Goal: Transaction & Acquisition: Purchase product/service

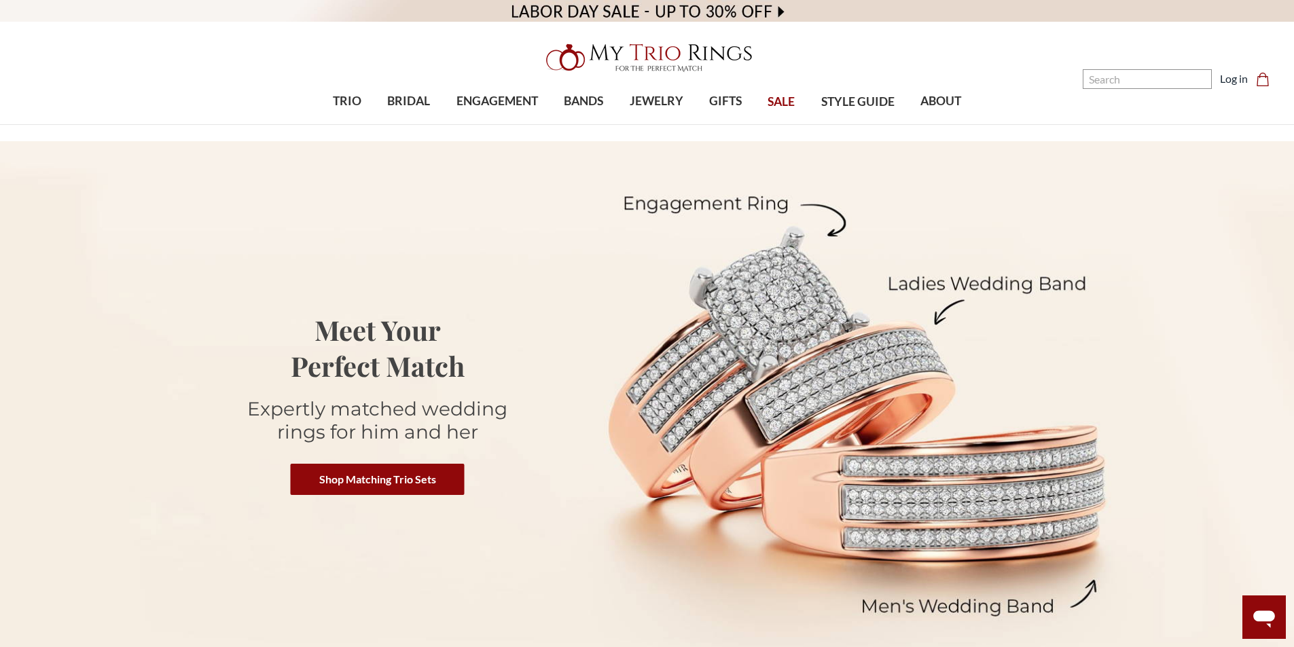
click at [790, 104] on span "SALE" at bounding box center [780, 102] width 27 height 18
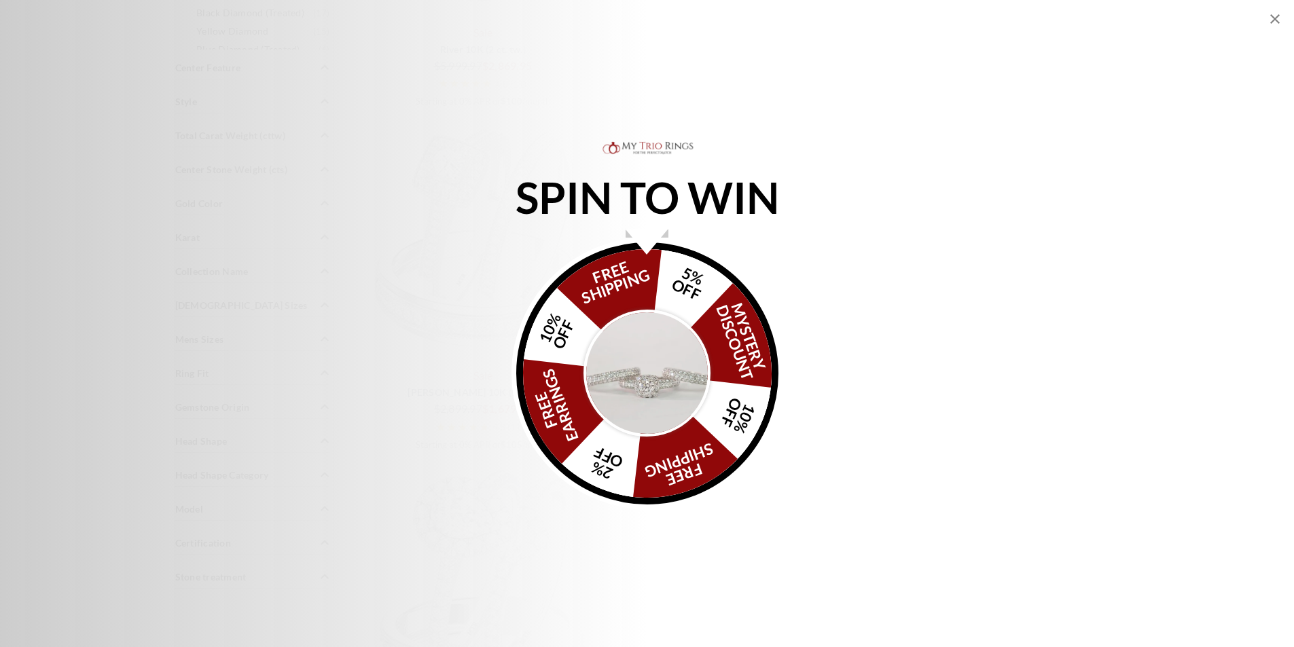
scroll to position [1154, 0]
click at [1272, 20] on icon "Close popup" at bounding box center [1274, 19] width 16 height 16
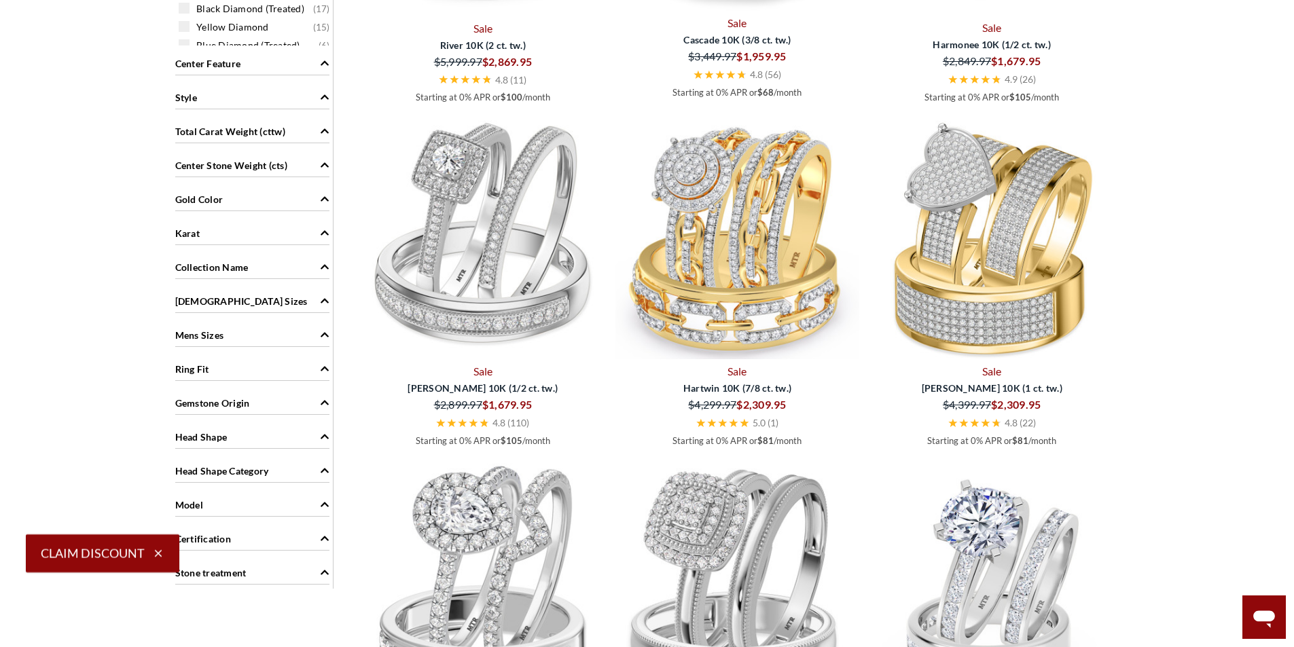
click at [202, 367] on span "Ring Fit" at bounding box center [192, 369] width 34 height 14
click at [227, 299] on div "Ladies Sizes" at bounding box center [252, 300] width 154 height 26
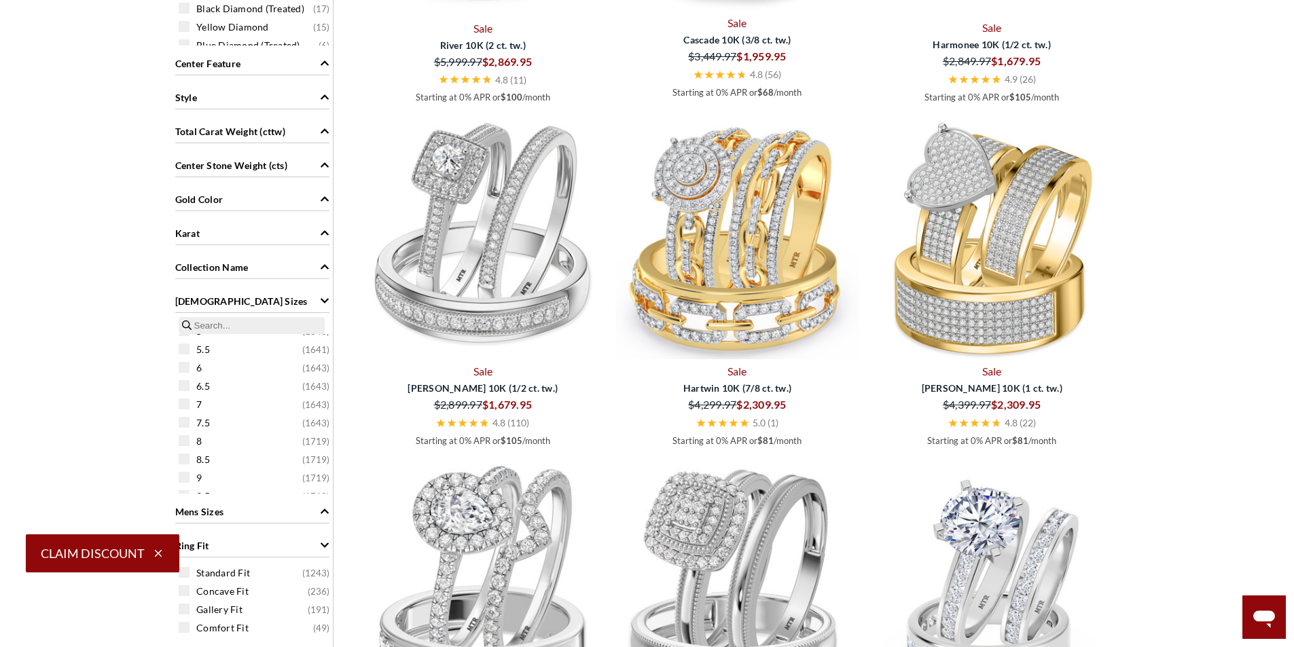
scroll to position [127, 0]
click at [235, 385] on span "7.5 ( 1643 )" at bounding box center [262, 384] width 133 height 14
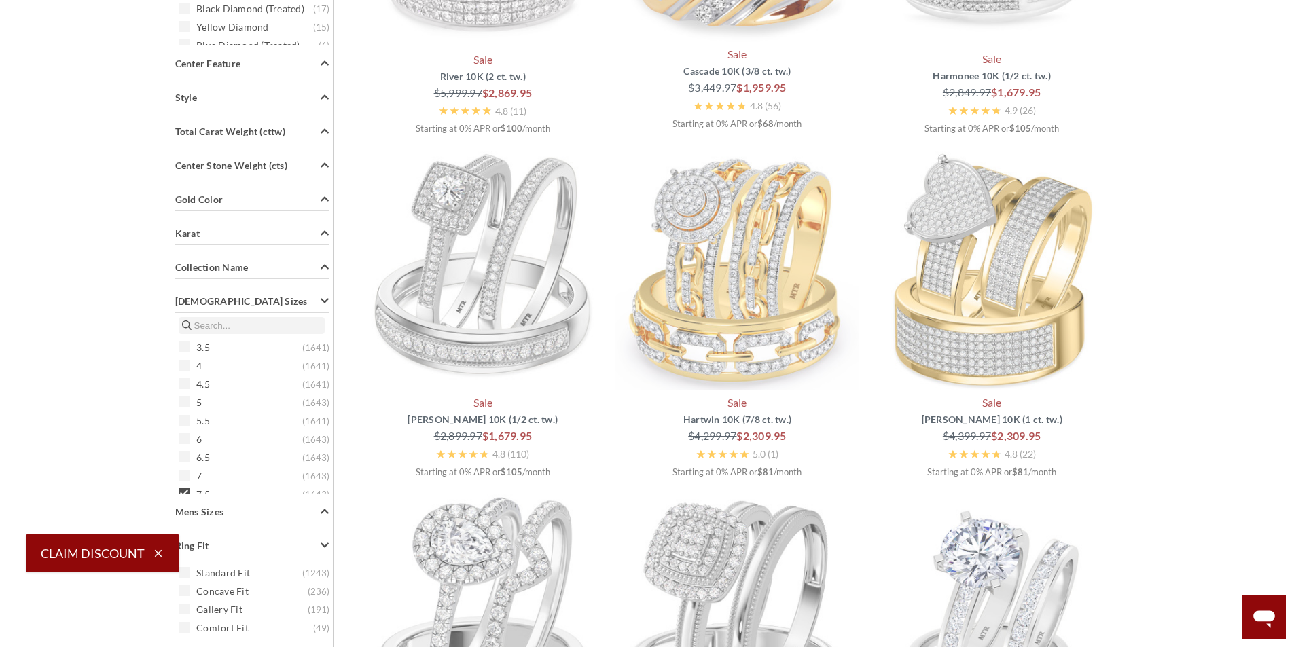
scroll to position [528, 0]
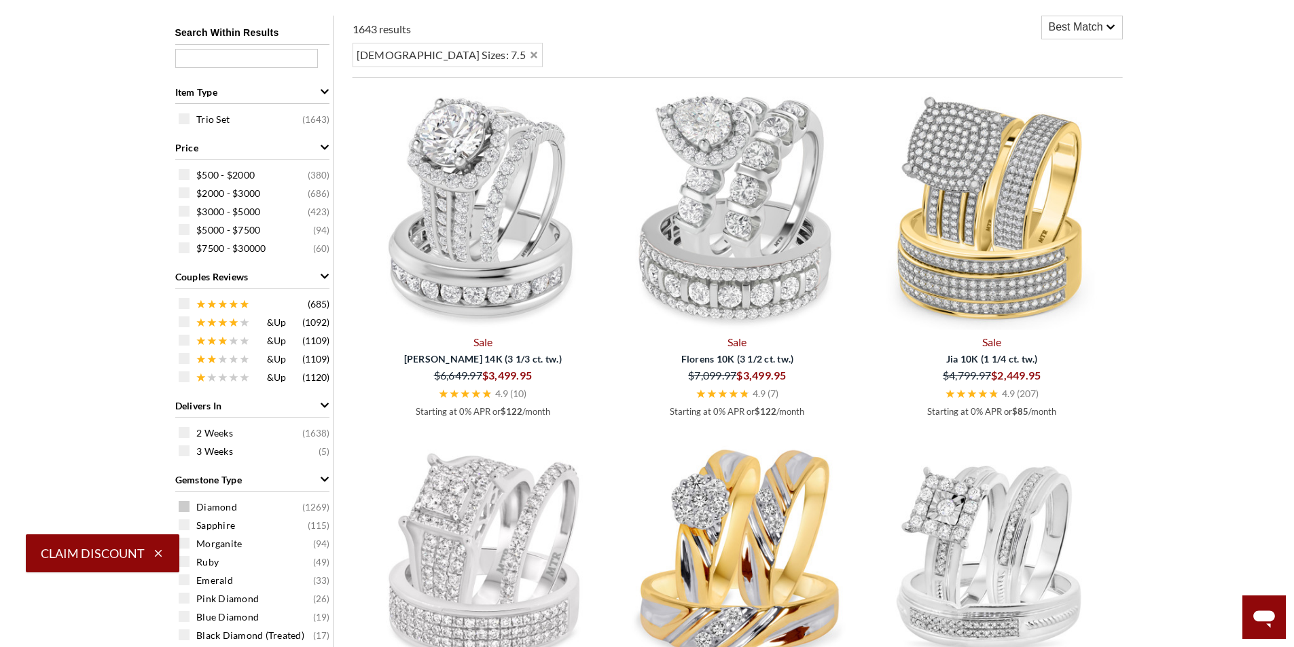
click at [227, 505] on span "Diamond" at bounding box center [216, 507] width 41 height 14
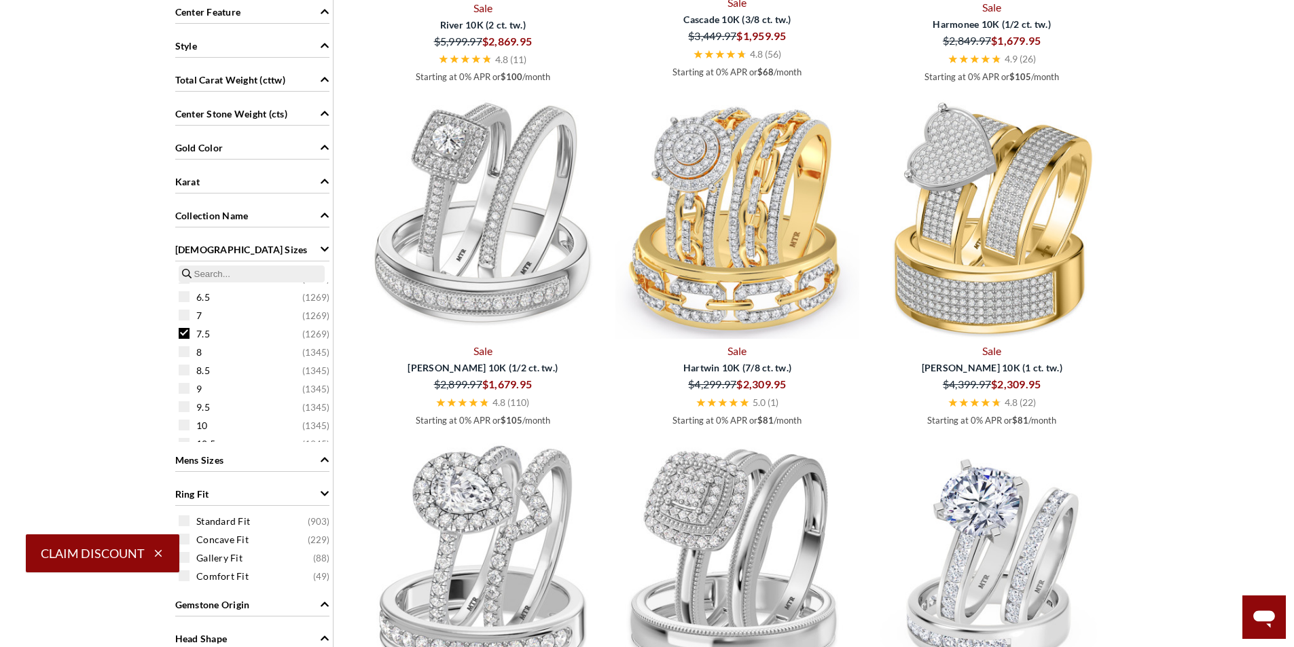
scroll to position [144, 0]
click at [205, 331] on span "8 ( 1345 )" at bounding box center [262, 334] width 133 height 14
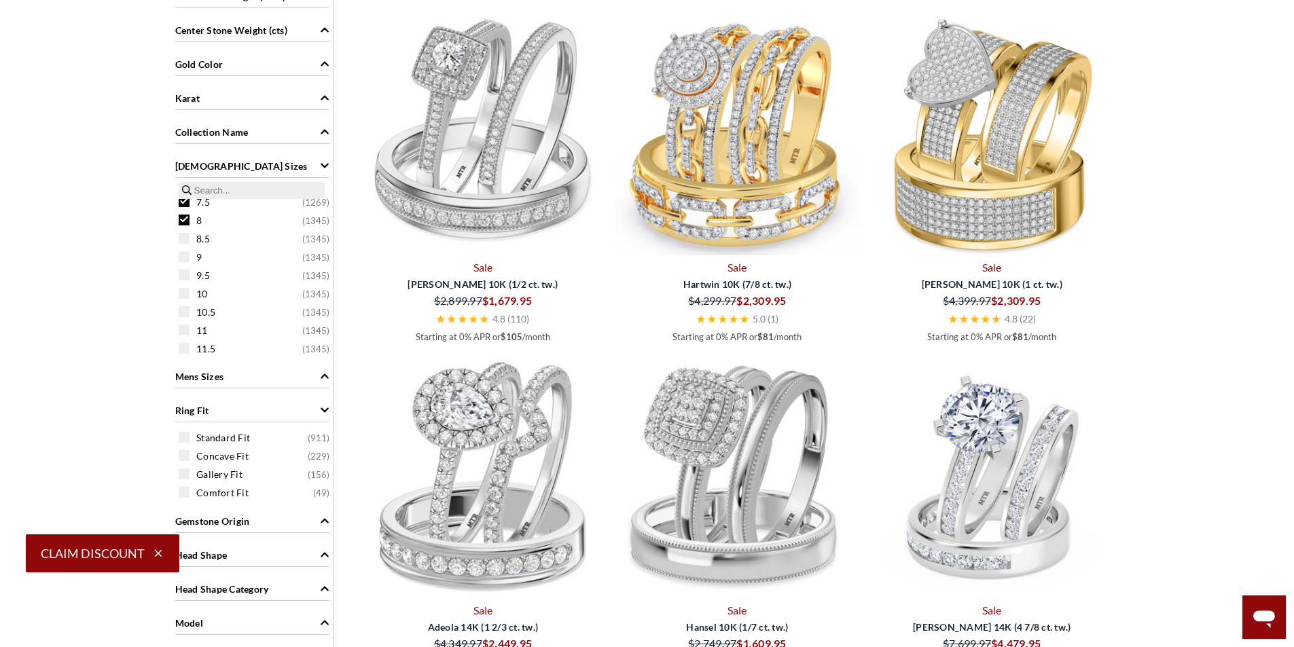
scroll to position [188, 0]
click at [325, 272] on div "10 ( 1345 )" at bounding box center [256, 278] width 154 height 15
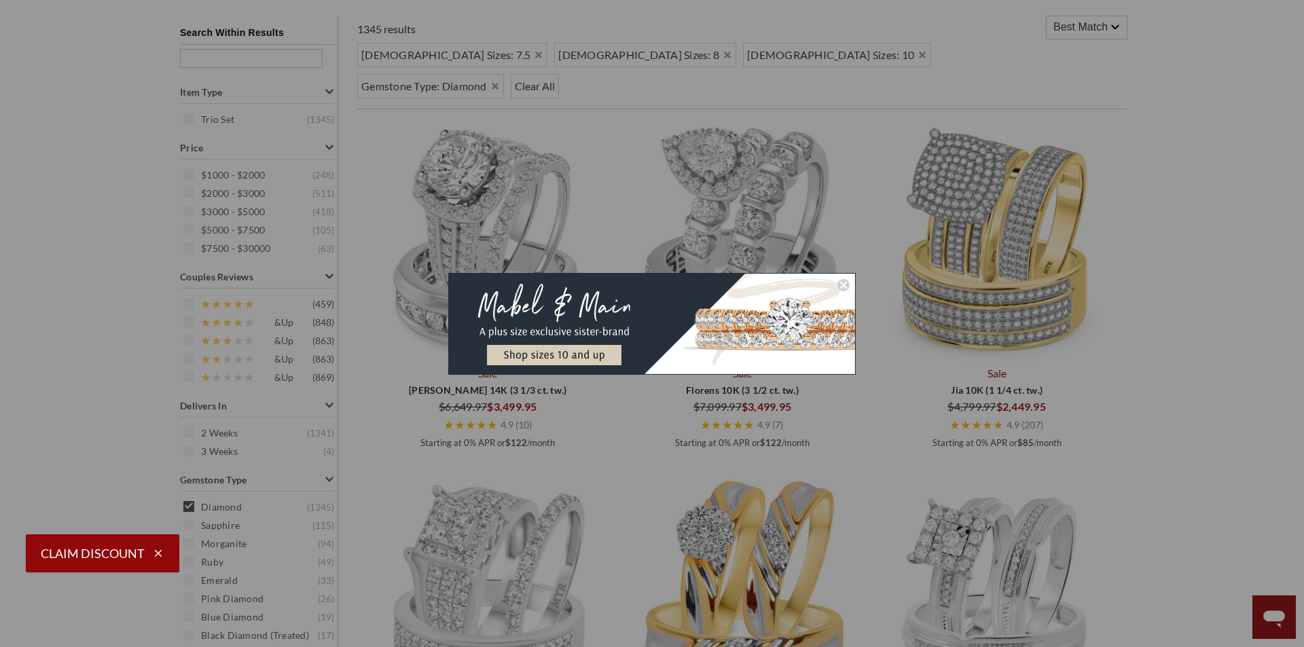
click at [1224, 197] on div "Close dialog Submit" at bounding box center [652, 323] width 1304 height 647
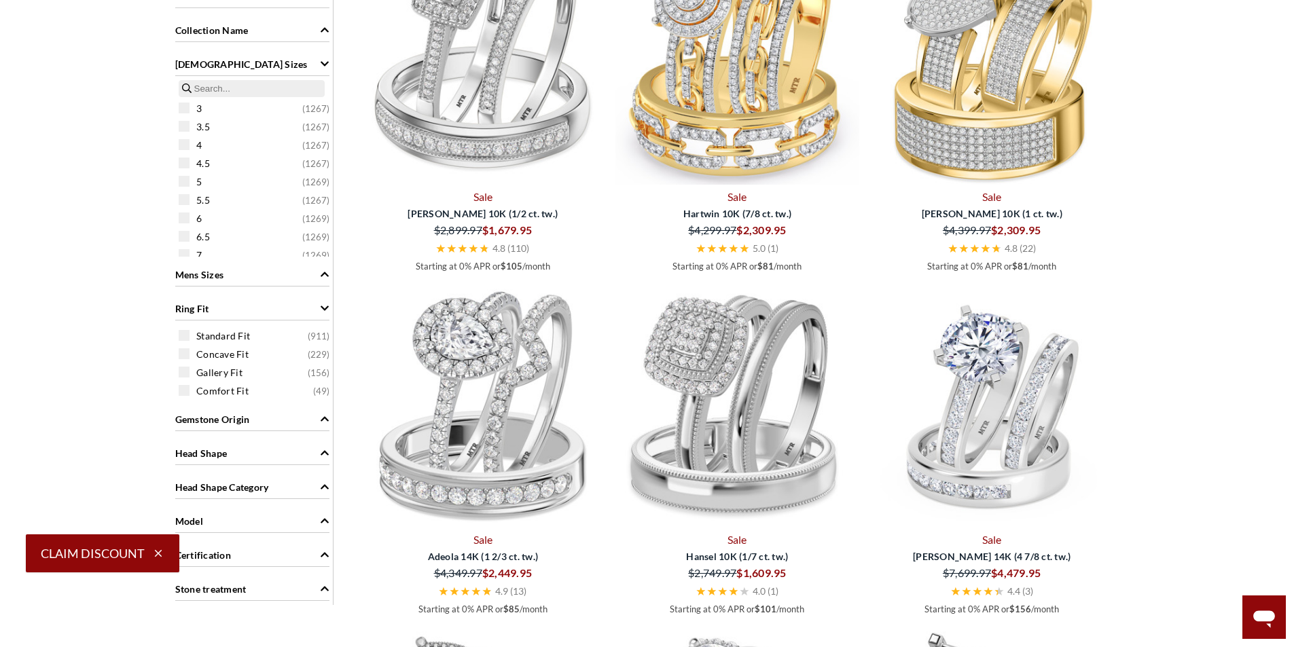
scroll to position [1396, 0]
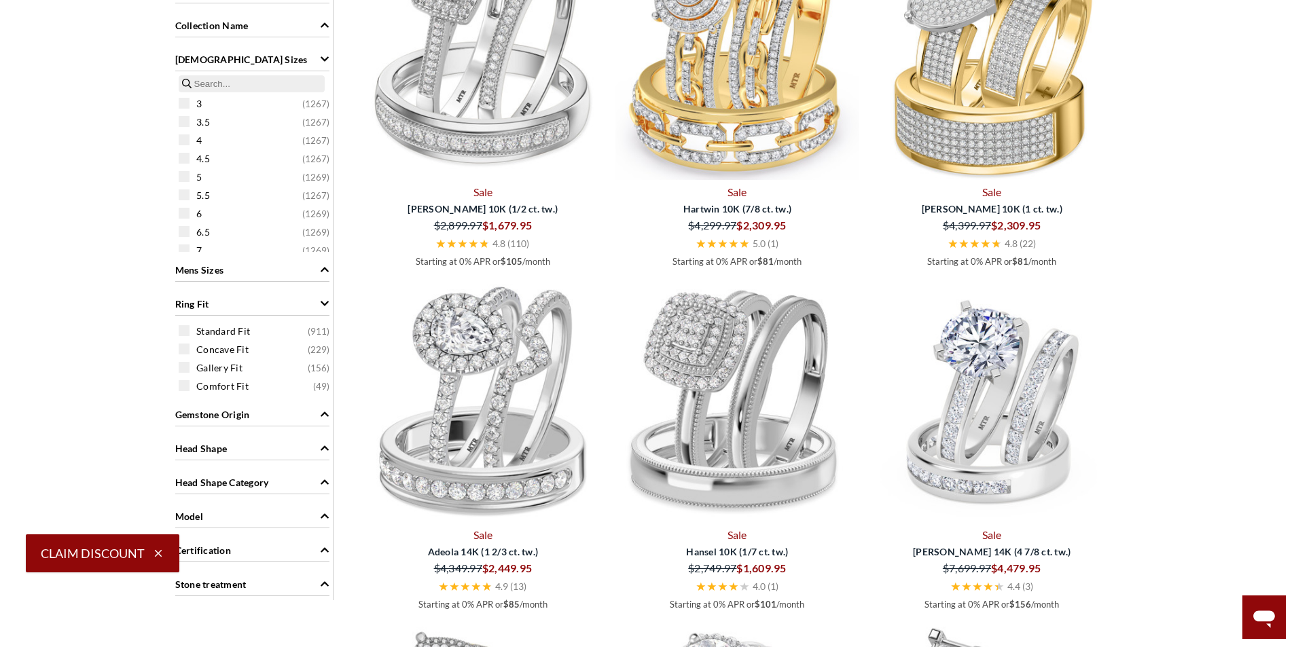
drag, startPoint x: 328, startPoint y: 121, endPoint x: 333, endPoint y: 146, distance: 25.7
click at [192, 199] on div "7.5 ( 1269 )" at bounding box center [256, 202] width 154 height 15
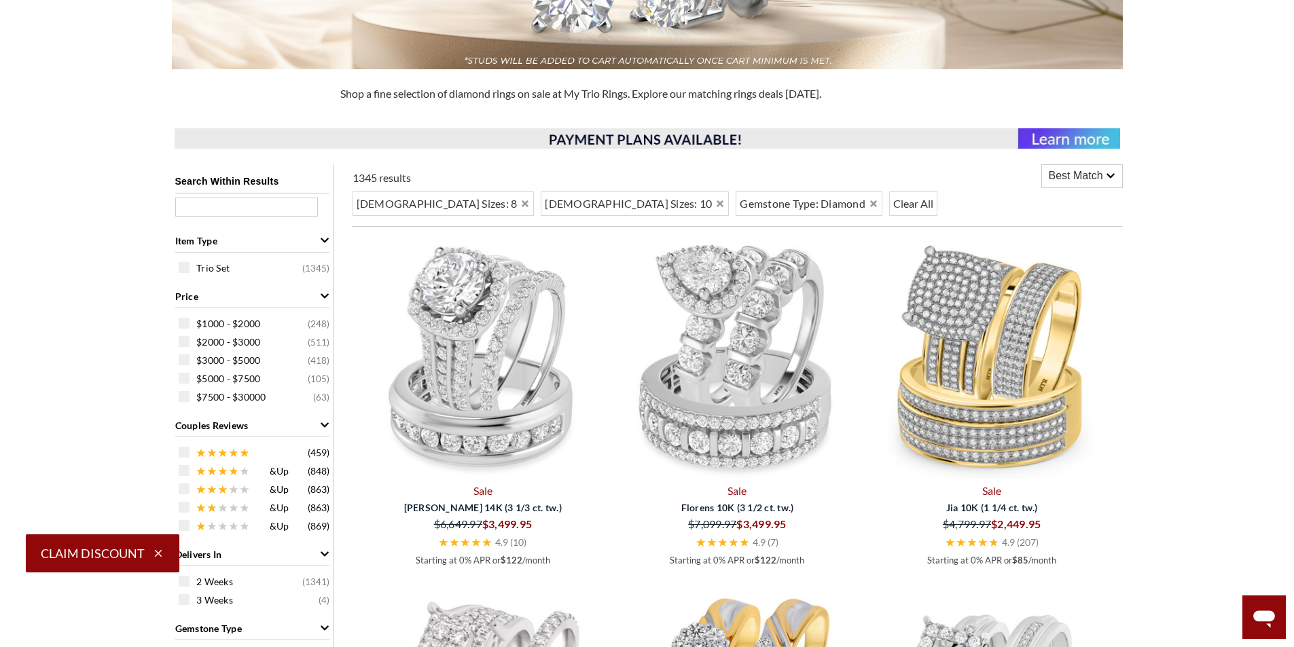
scroll to position [425, 0]
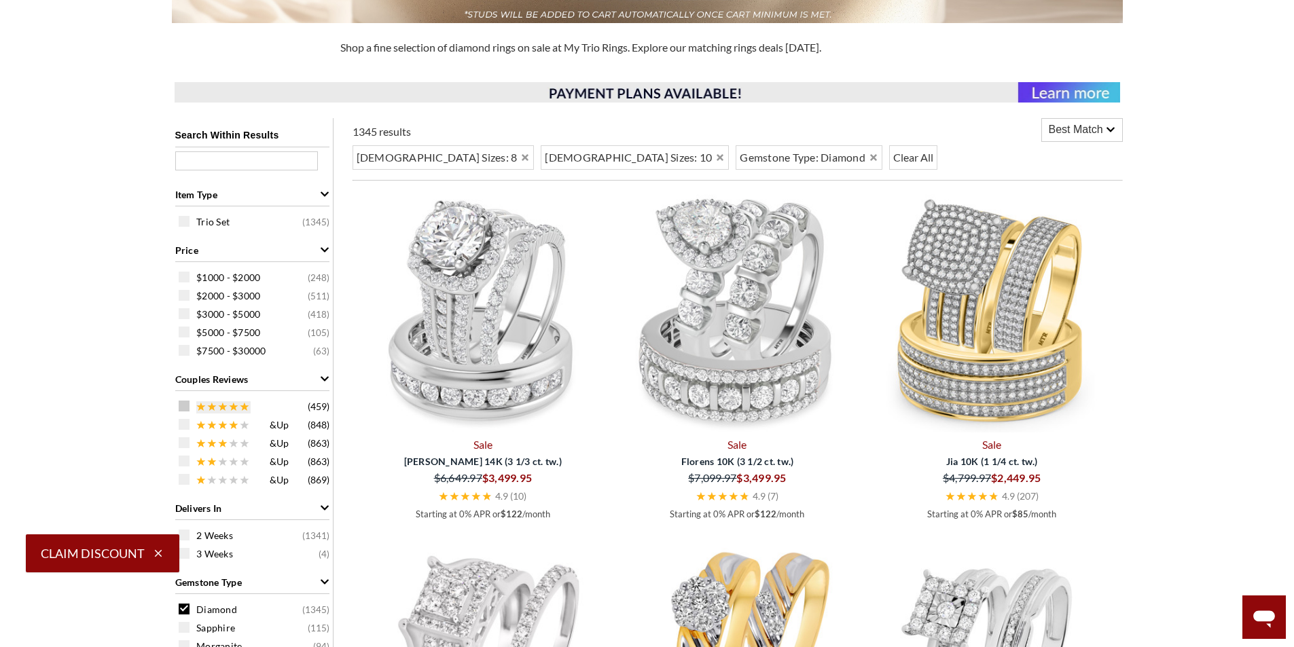
click at [239, 403] on div at bounding box center [234, 408] width 11 height 14
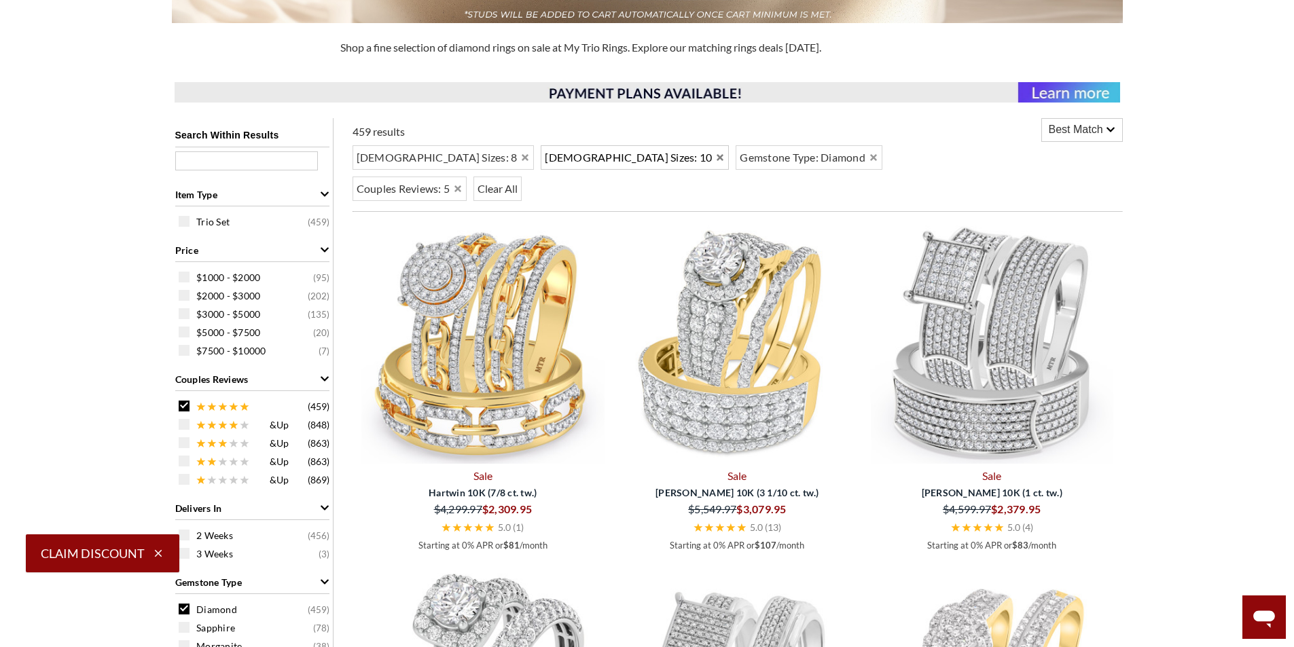
click at [715, 154] on icon "Remove 10" at bounding box center [720, 158] width 10 height 10
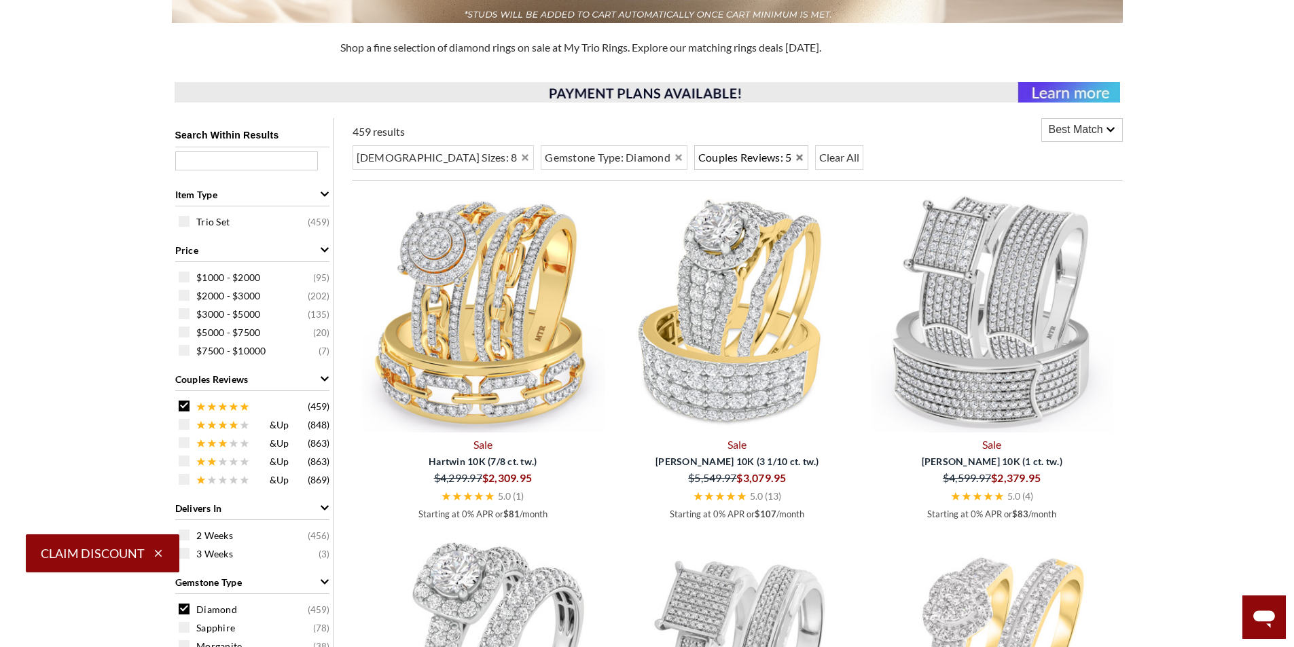
click at [698, 153] on span "Couples Reviews: 5" at bounding box center [745, 157] width 94 height 16
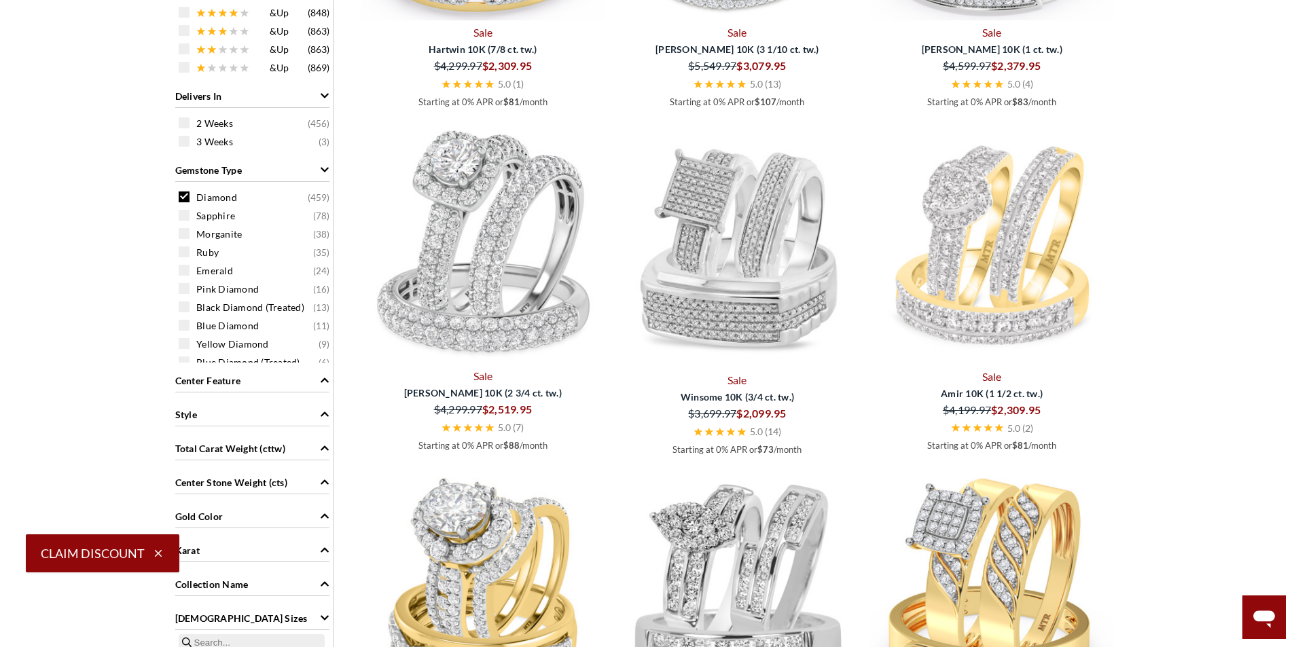
scroll to position [855, 0]
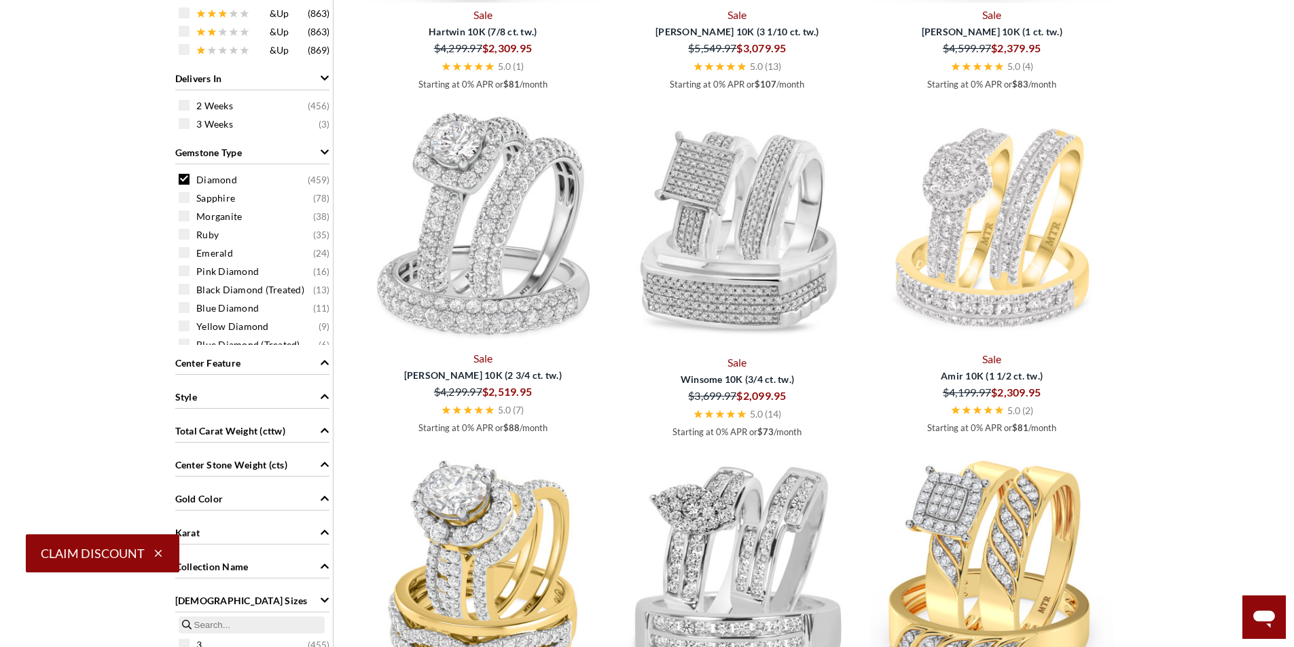
click at [274, 394] on div "Style" at bounding box center [252, 396] width 154 height 26
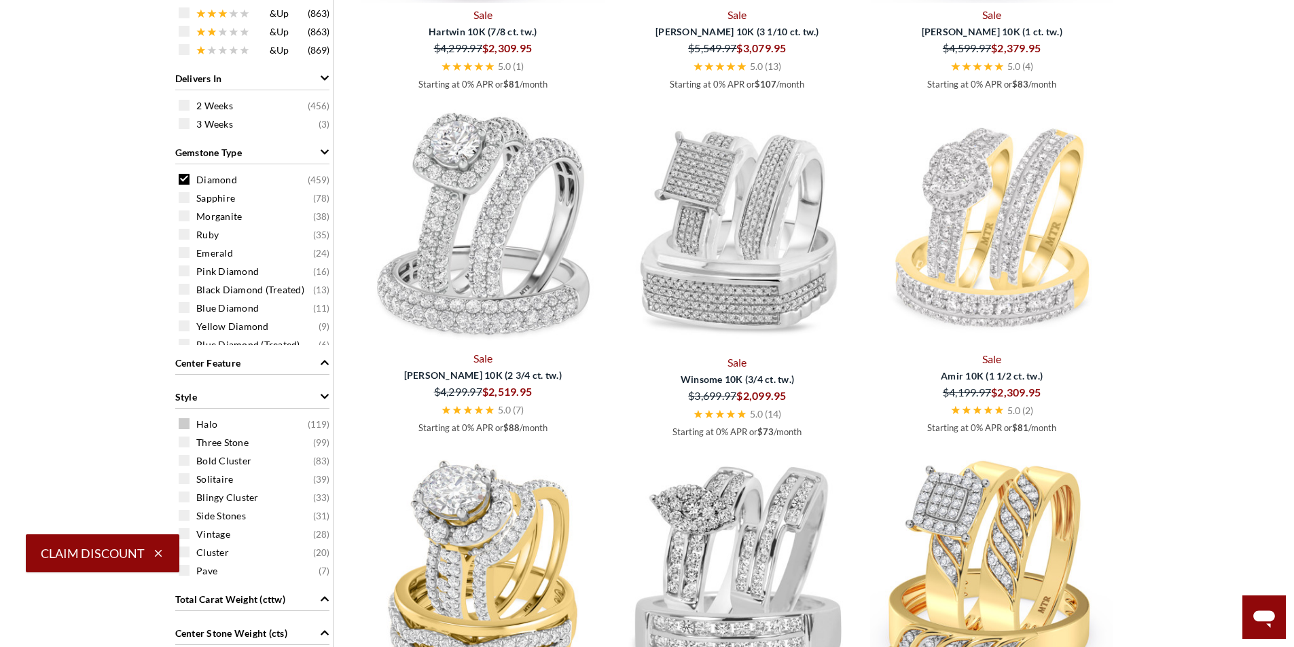
click at [206, 422] on span "Halo" at bounding box center [206, 425] width 21 height 14
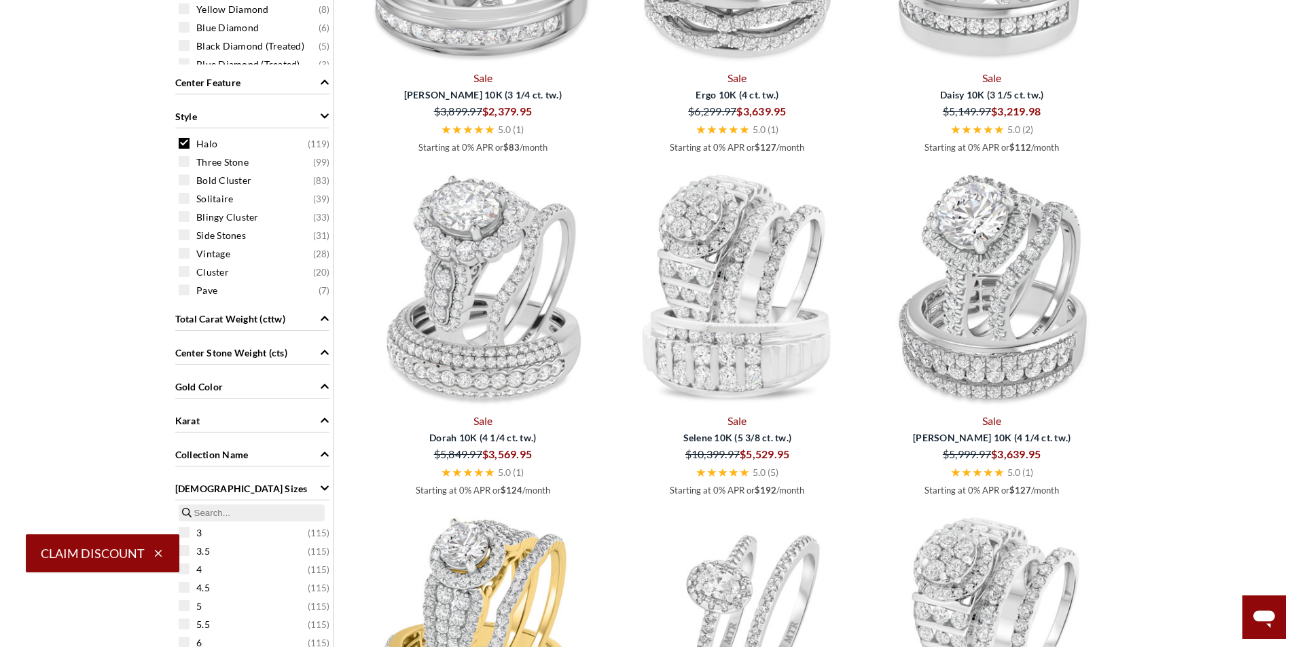
scroll to position [1192, 0]
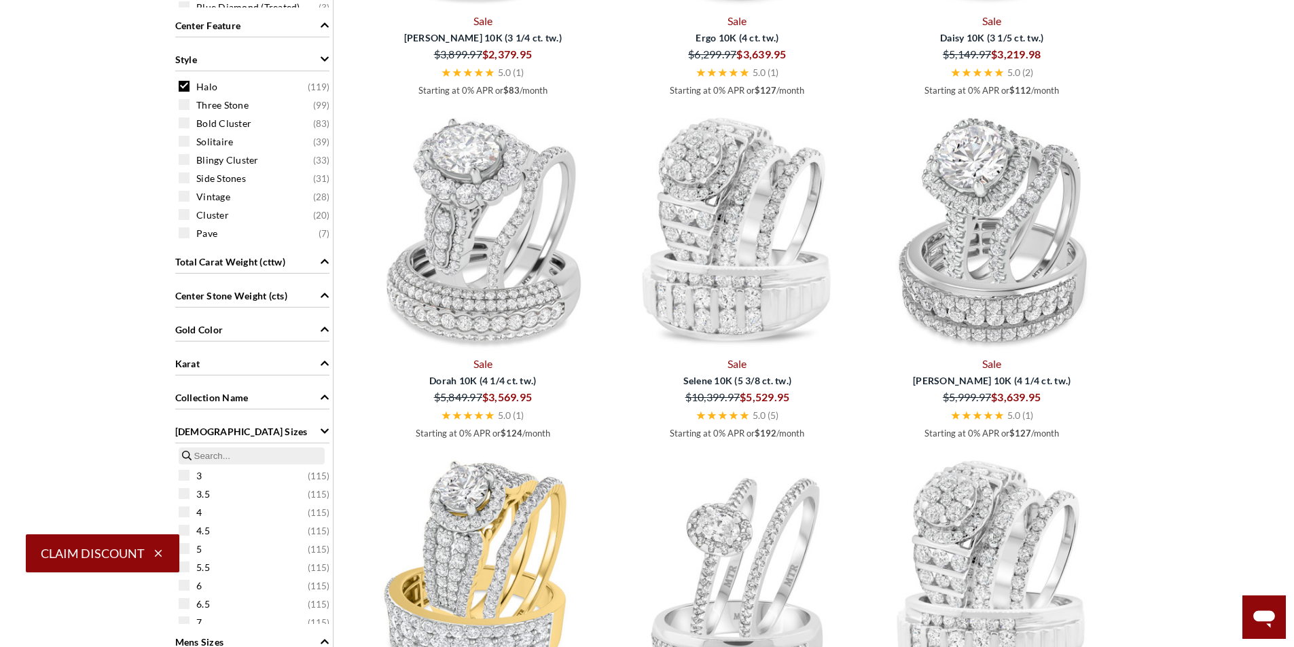
click at [323, 325] on icon "Gold Color" at bounding box center [325, 330] width 10 height 10
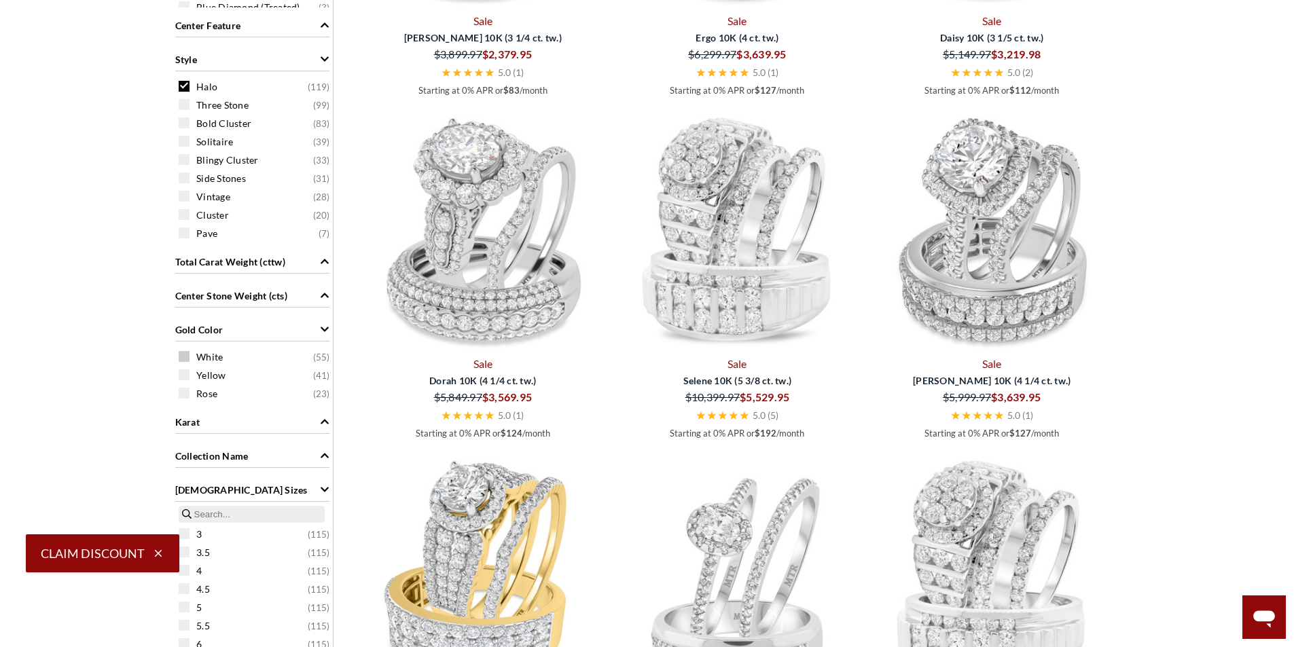
click at [287, 356] on span "White ( 55 )" at bounding box center [262, 357] width 133 height 14
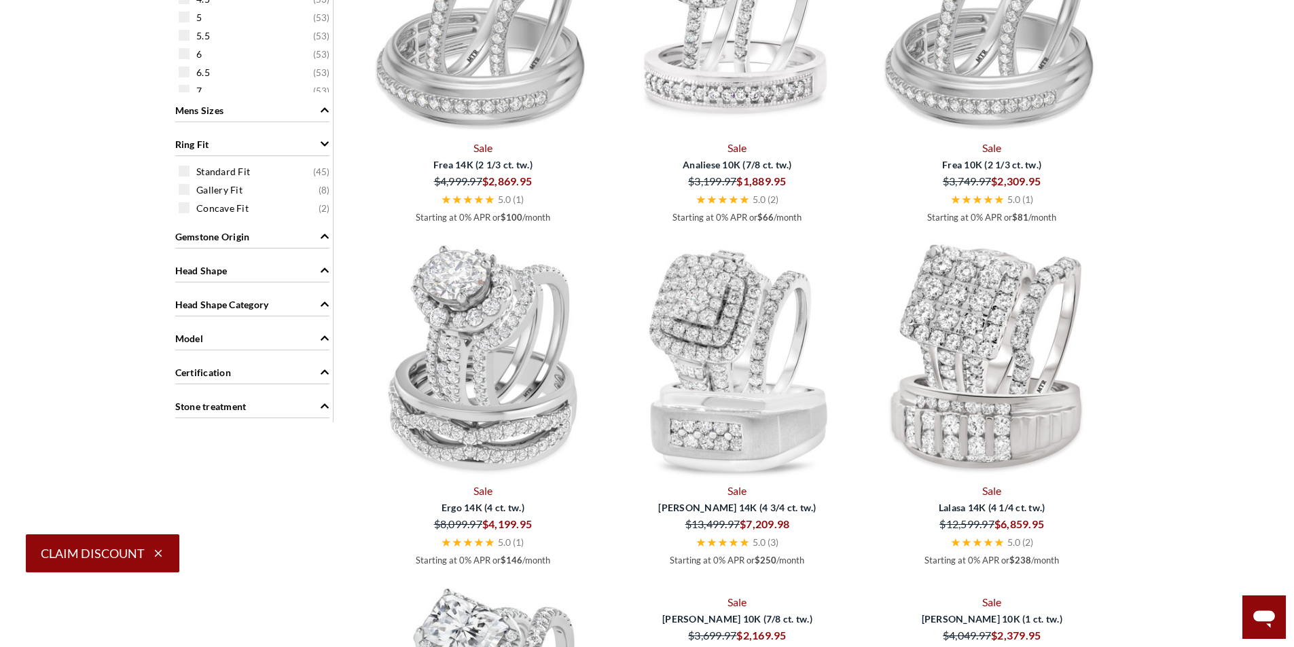
scroll to position [1792, 0]
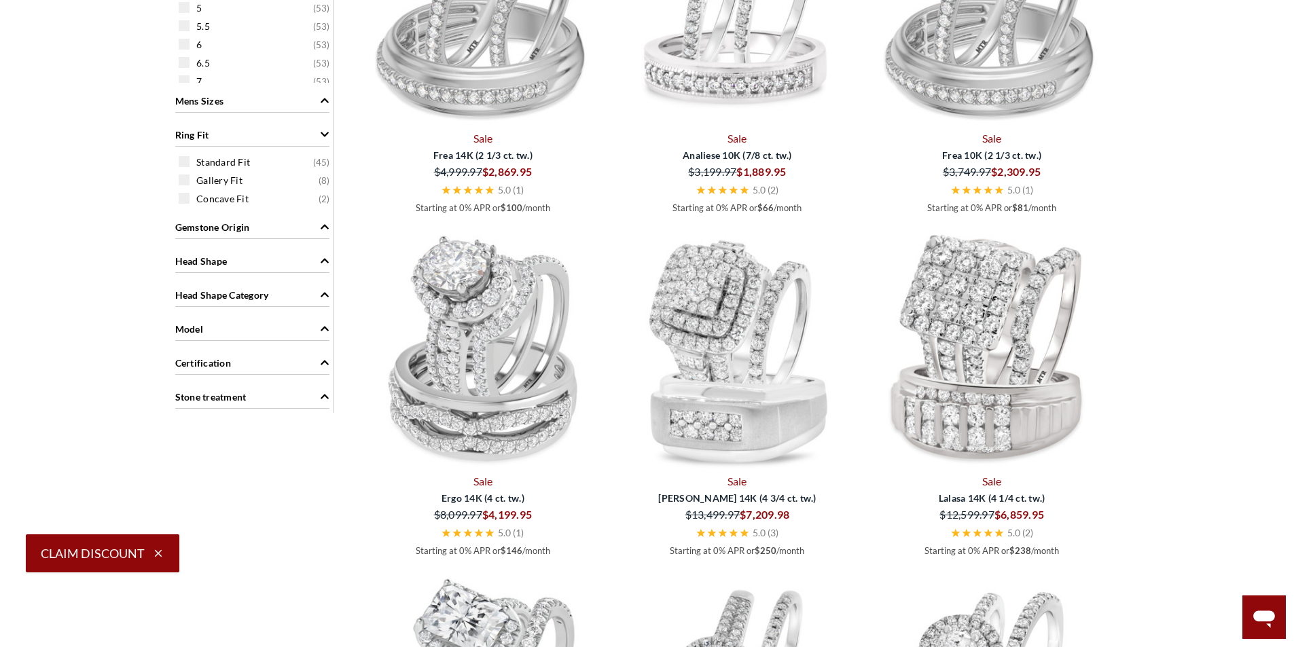
click at [292, 369] on div "Certification" at bounding box center [252, 362] width 154 height 26
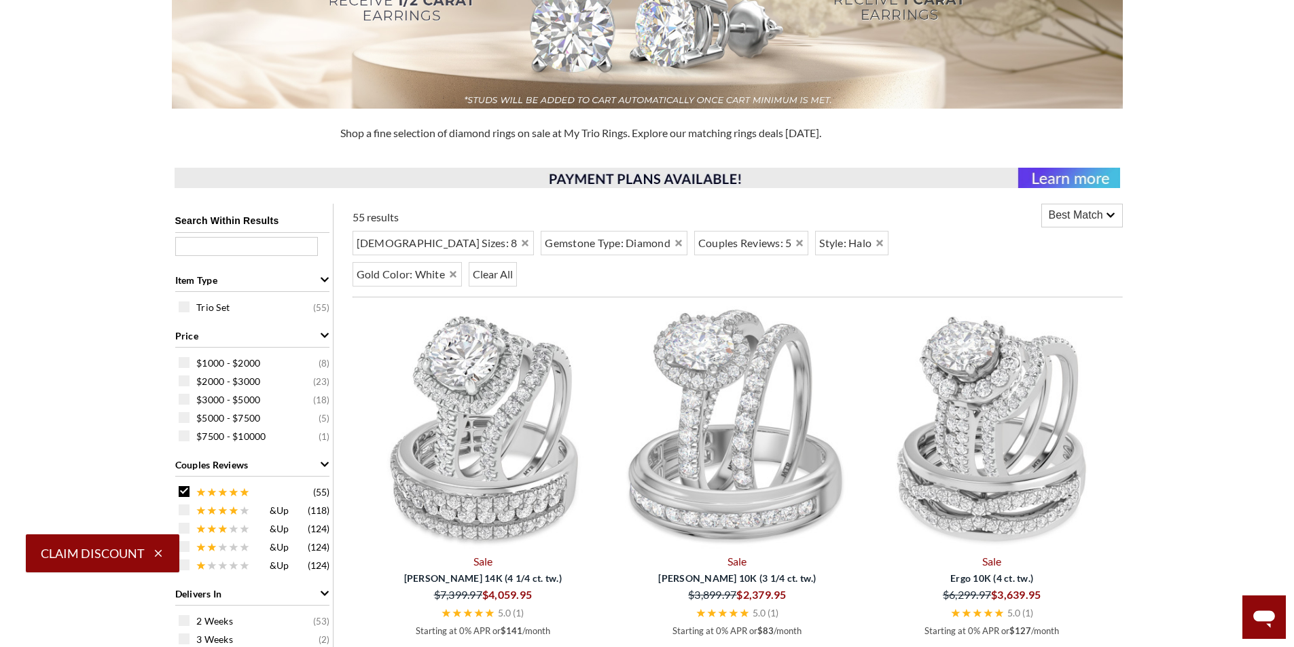
scroll to position [381, 0]
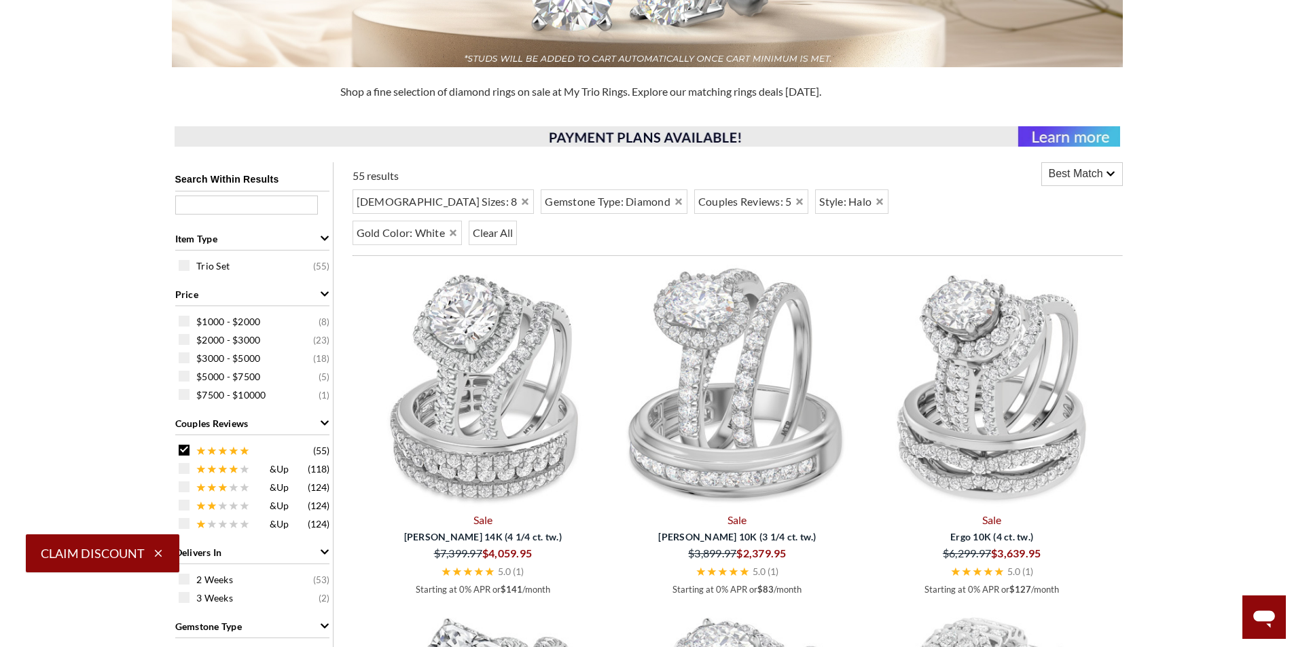
click at [1103, 169] on div "Best Match" at bounding box center [1082, 174] width 80 height 22
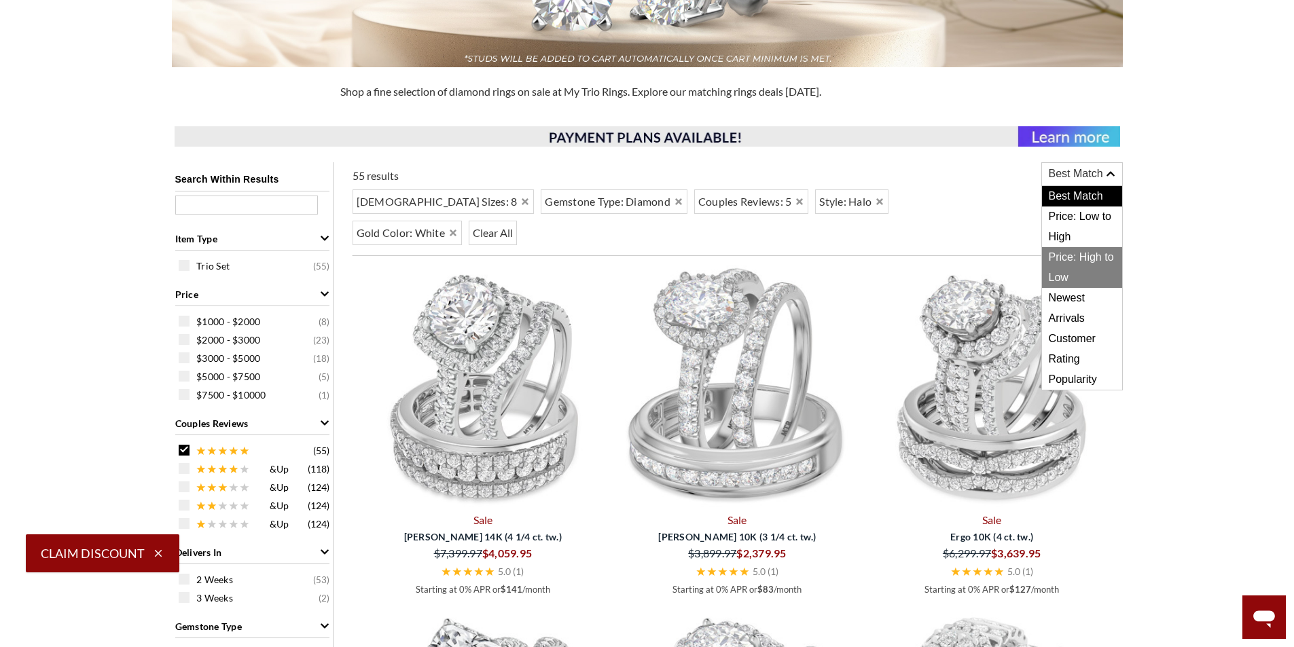
click at [1079, 278] on span "Price: High to Low" at bounding box center [1082, 267] width 80 height 41
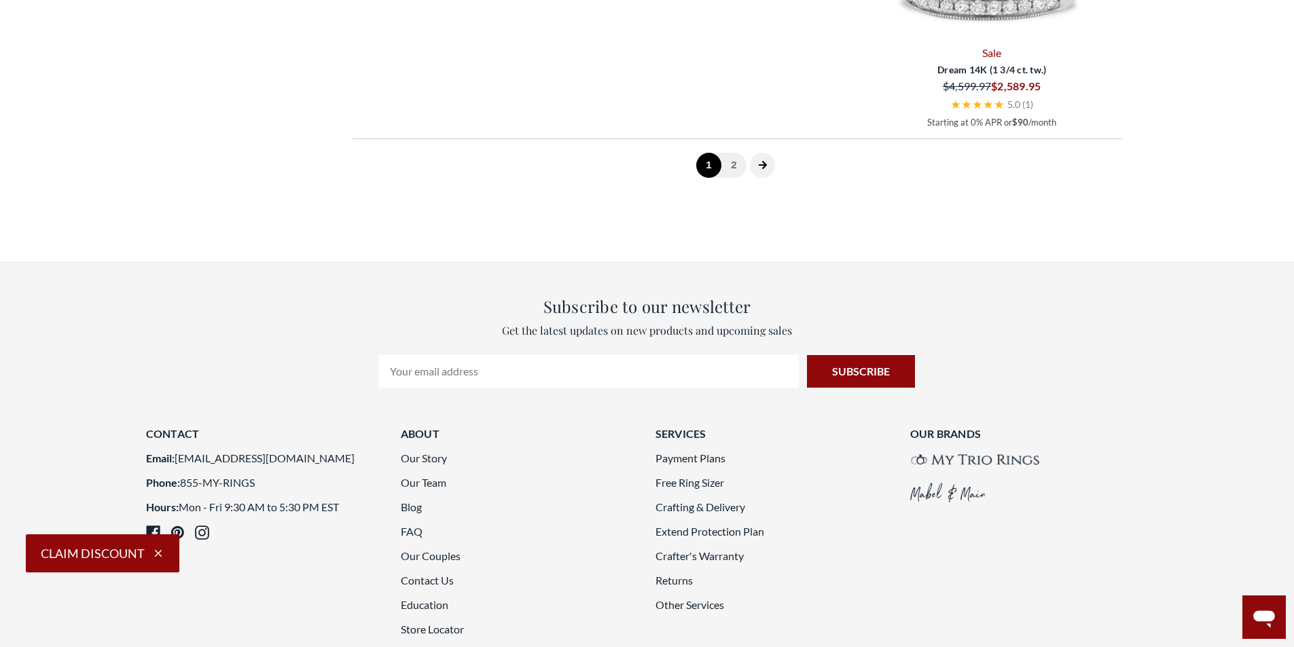
scroll to position [3940, 0]
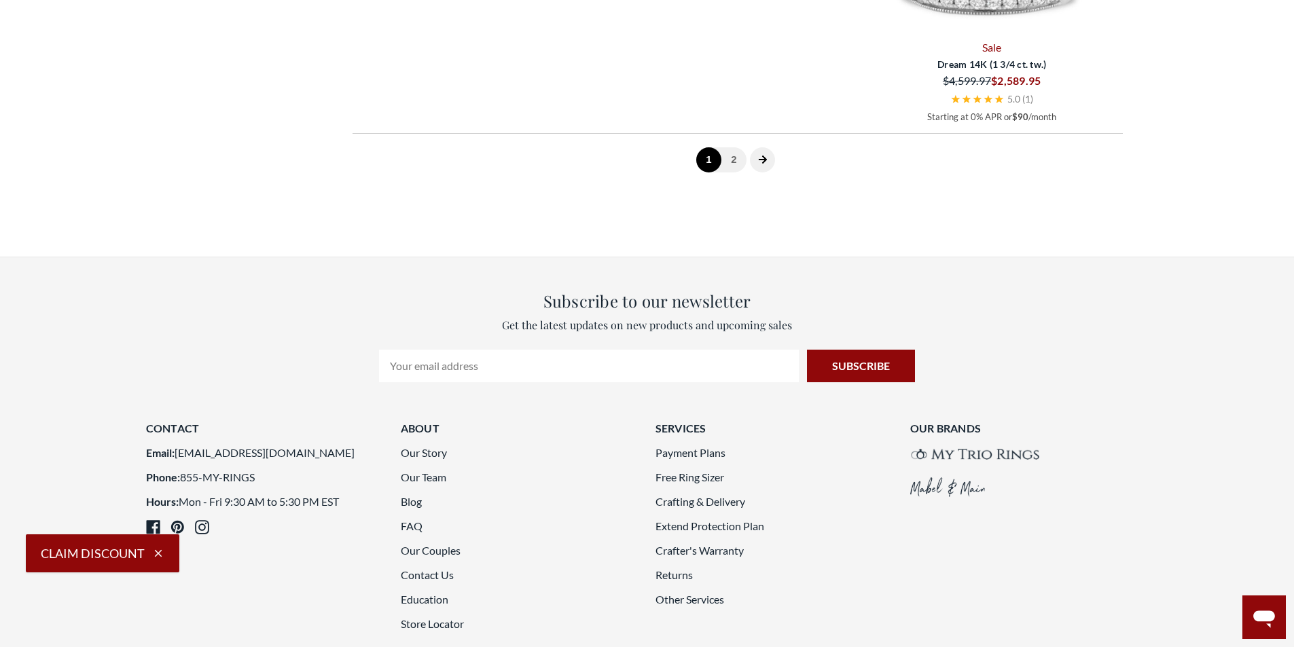
click at [758, 160] on icon "next page" at bounding box center [763, 160] width 10 height 10
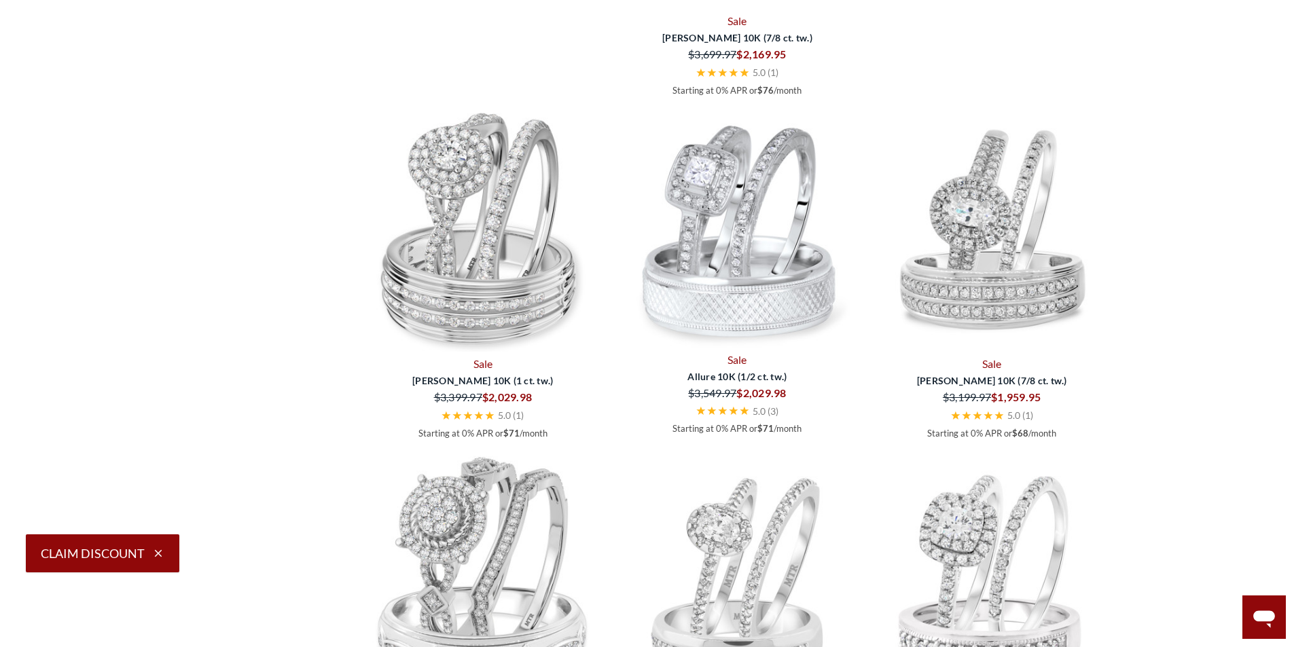
scroll to position [2243, 0]
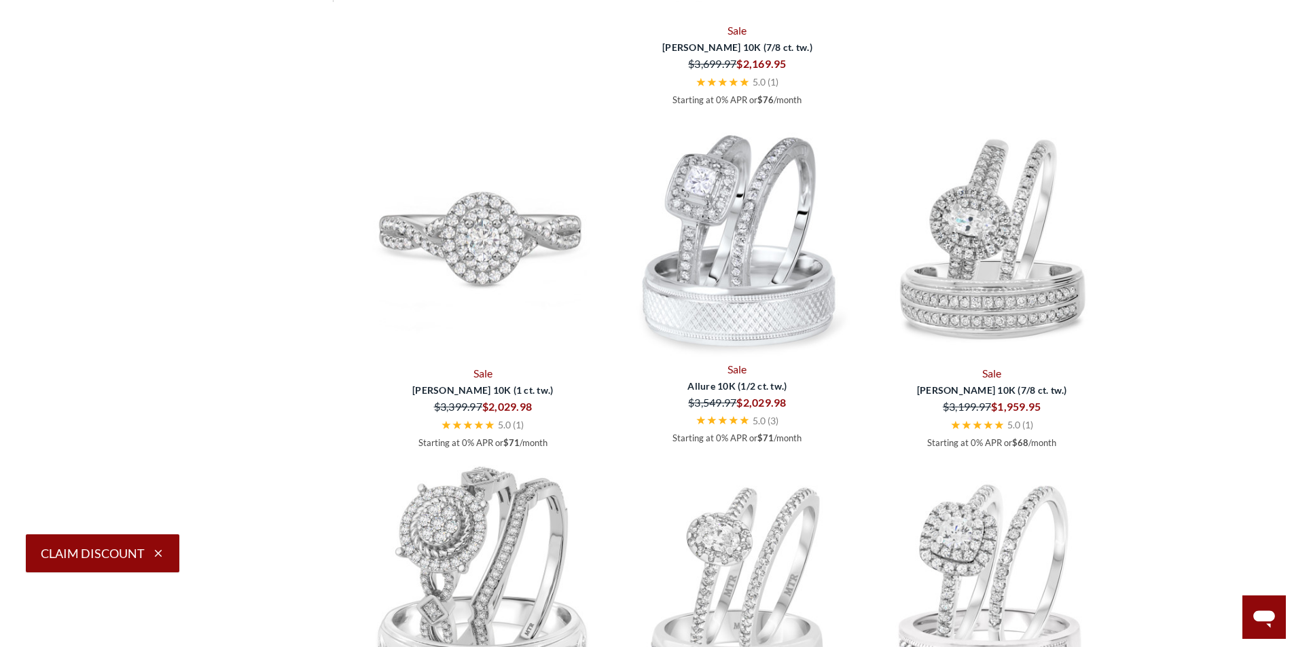
click at [435, 210] on img at bounding box center [483, 239] width 244 height 244
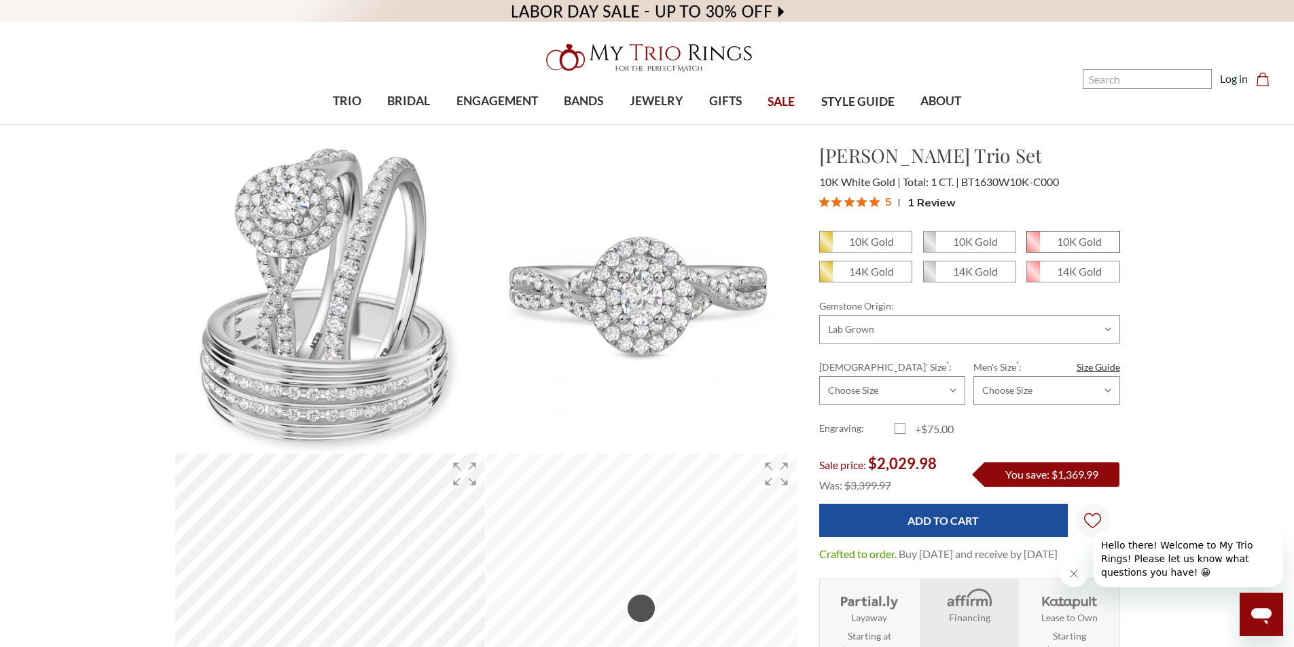
click at [1066, 244] on em "10K Gold" at bounding box center [1079, 241] width 45 height 13
click at [1032, 246] on input "10K Gold" at bounding box center [1031, 246] width 1 height 1
radio input "true"
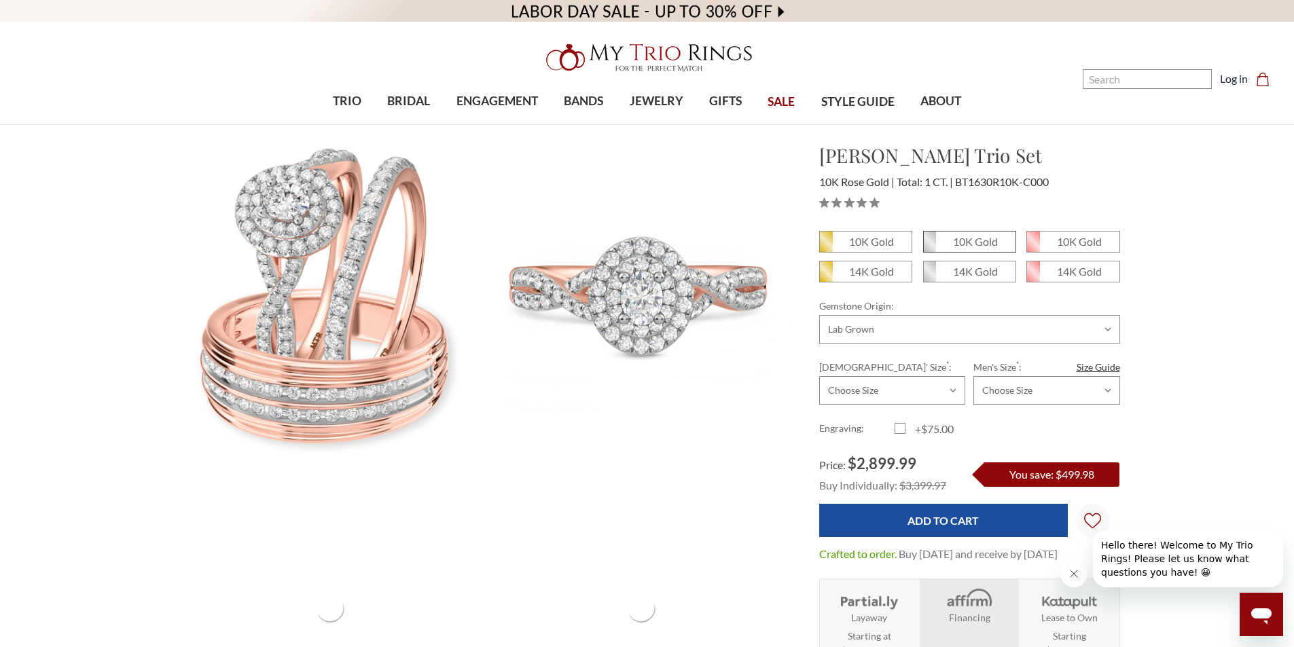
click at [981, 241] on em "10K Gold" at bounding box center [975, 241] width 45 height 13
click at [929, 246] on input "10K Gold" at bounding box center [928, 246] width 1 height 1
radio input "true"
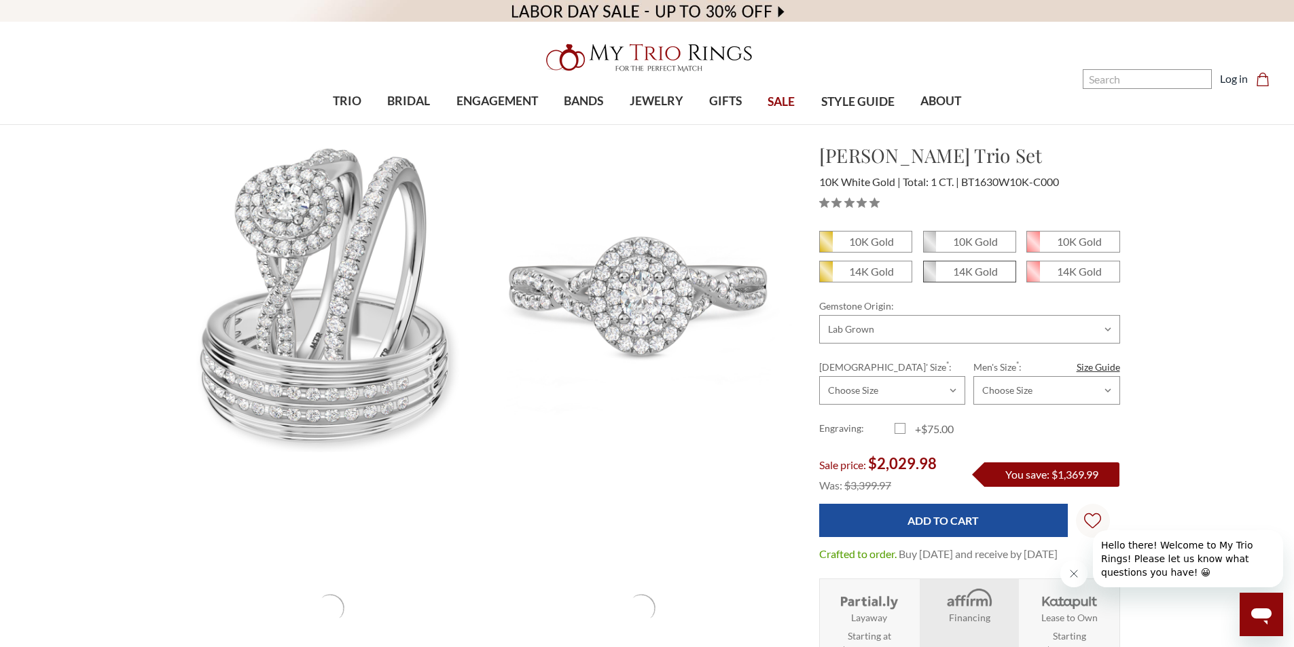
click at [956, 271] on em "14K Gold" at bounding box center [975, 271] width 45 height 13
click at [929, 276] on input "14K Gold" at bounding box center [928, 276] width 1 height 1
radio input "true"
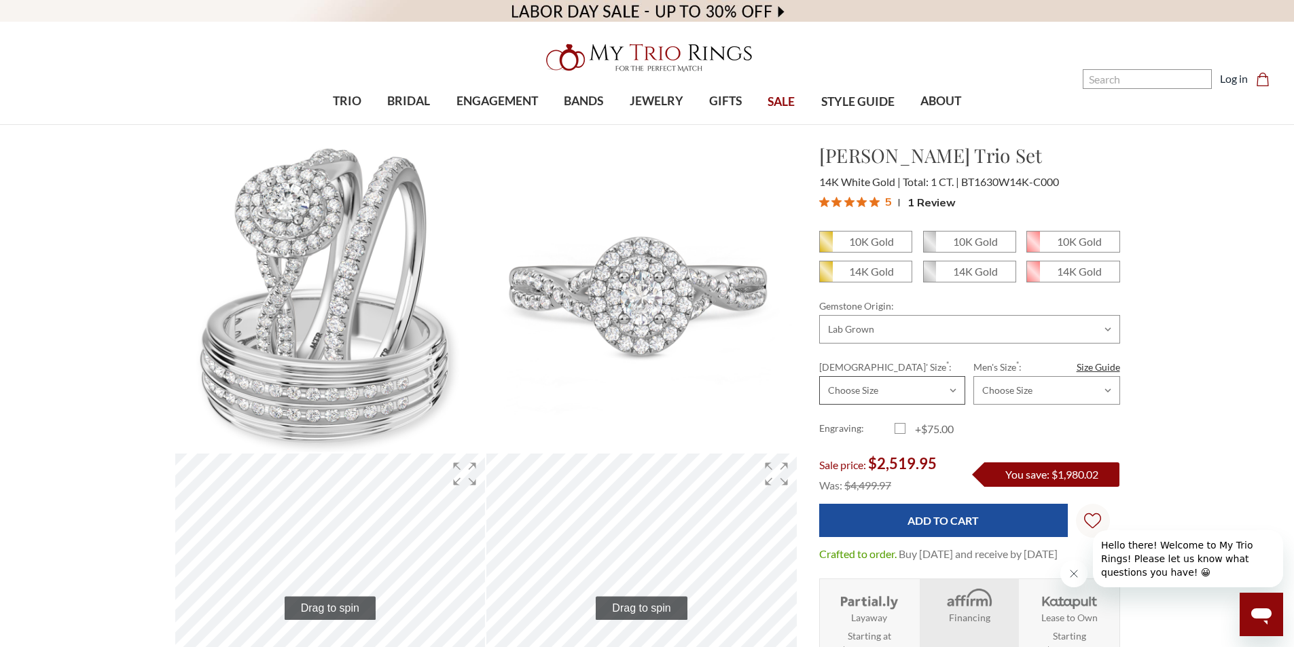
click at [954, 389] on select "Choose Size 3.00 3.25 3.50 3.75 4.00 4.25 4.50 4.75 5.00 5.25 5.50 5.75 6.00 6.…" at bounding box center [892, 390] width 146 height 29
select select "21904830"
click at [819, 376] on select "Choose Size 3.00 3.25 3.50 3.75 4.00 4.25 4.50 4.75 5.00 5.25 5.50 5.75 6.00 6.…" at bounding box center [892, 390] width 146 height 29
click at [1106, 391] on select "Choose Size 6.00 6.25 6.50 6.75 7.00 7.25 7.50 7.75 8.00 8.25 8.50 8.75 9.00 9.…" at bounding box center [1046, 390] width 146 height 29
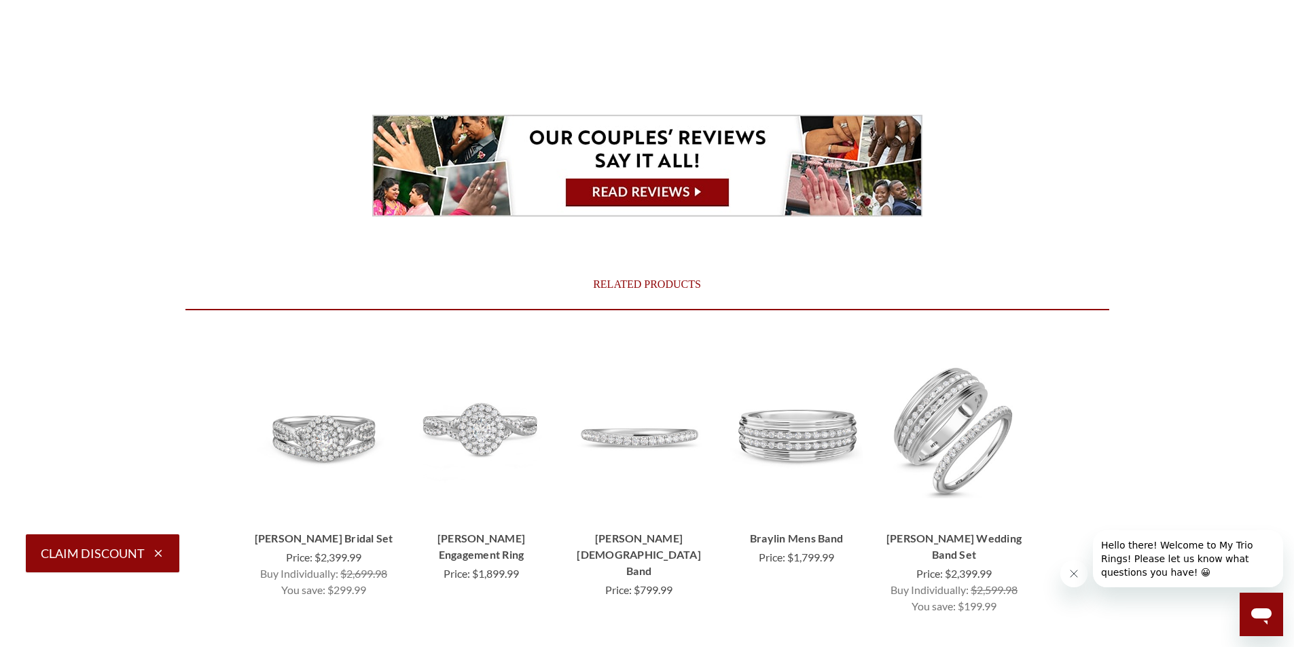
scroll to position [4794, 0]
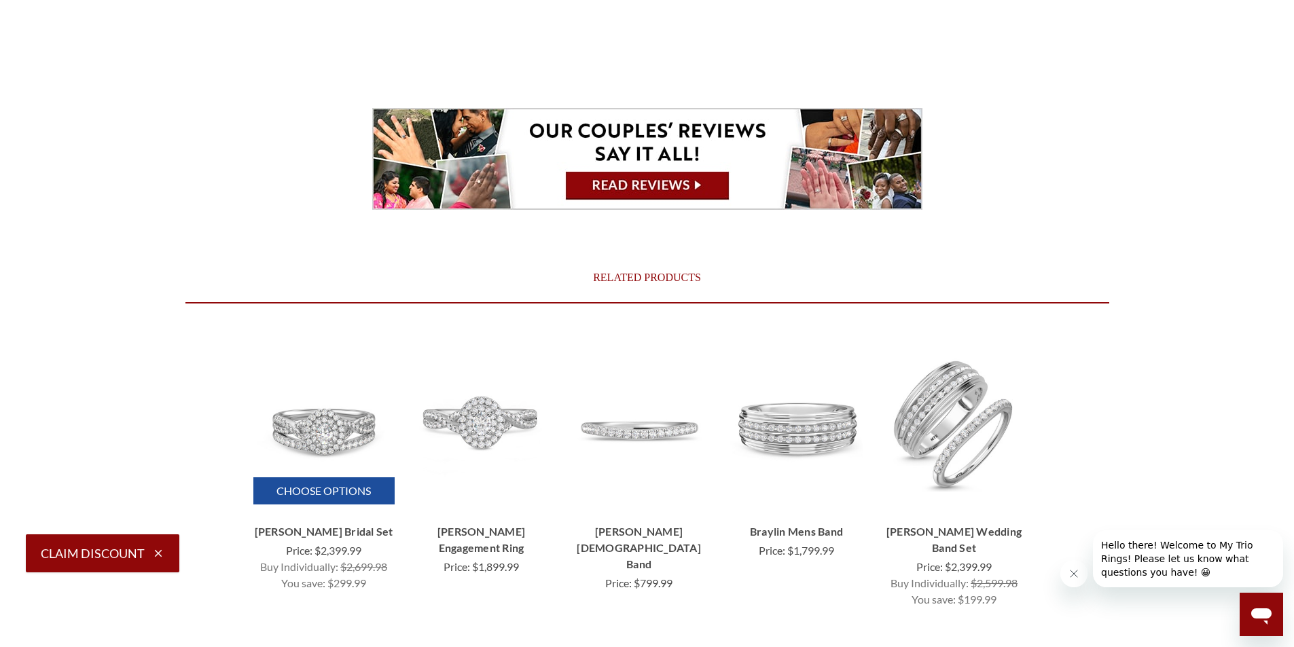
click at [327, 477] on link "Choose Options" at bounding box center [323, 490] width 141 height 27
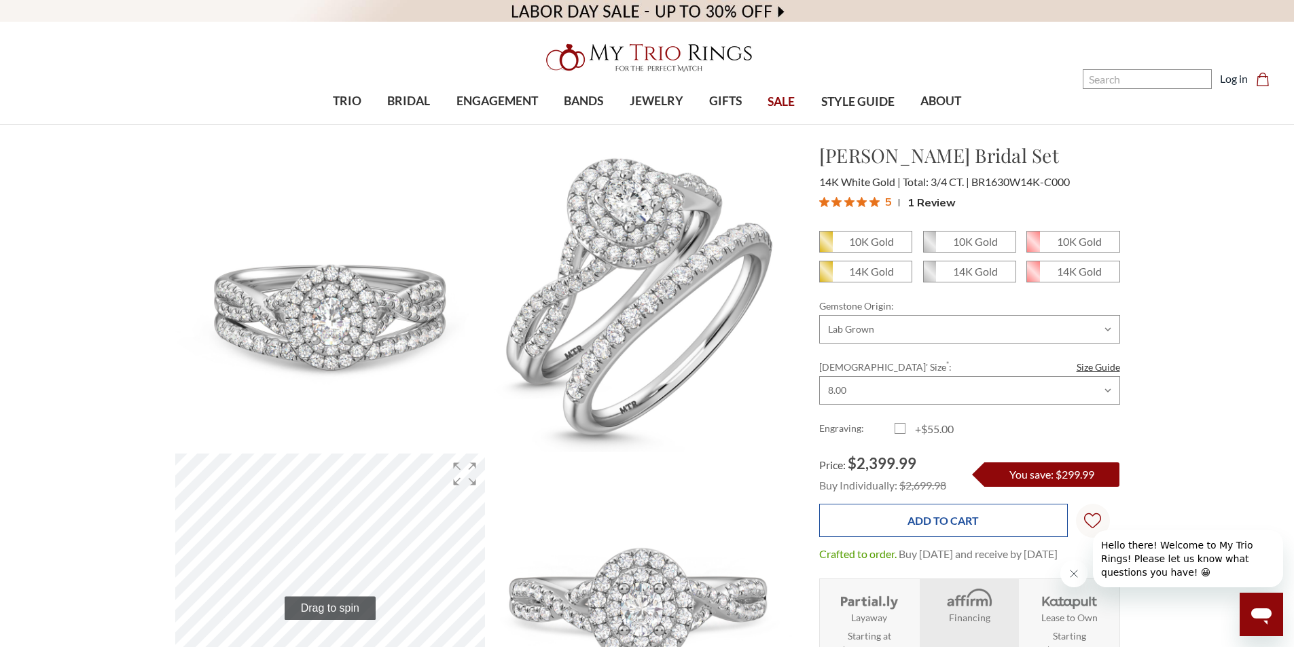
click at [928, 520] on input "Add to Cart" at bounding box center [943, 520] width 249 height 33
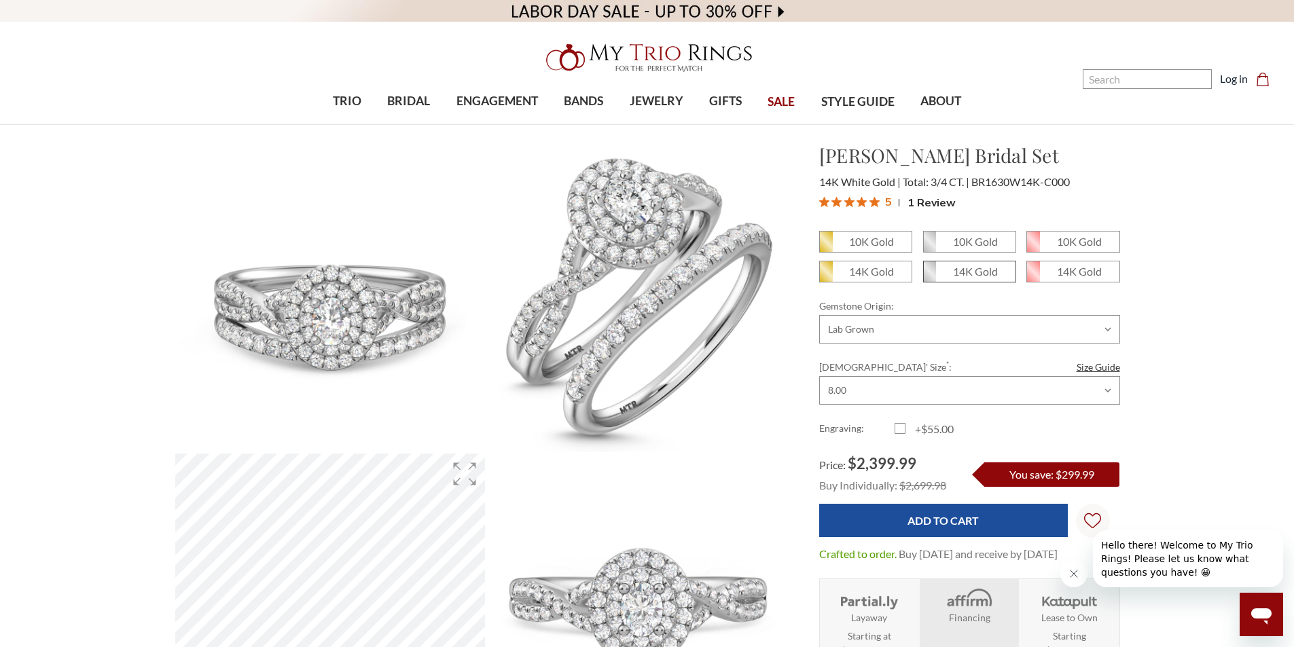
click at [962, 270] on em "14K Gold" at bounding box center [975, 271] width 45 height 13
click at [929, 276] on input "14K Gold" at bounding box center [928, 276] width 1 height 1
radio input "true"
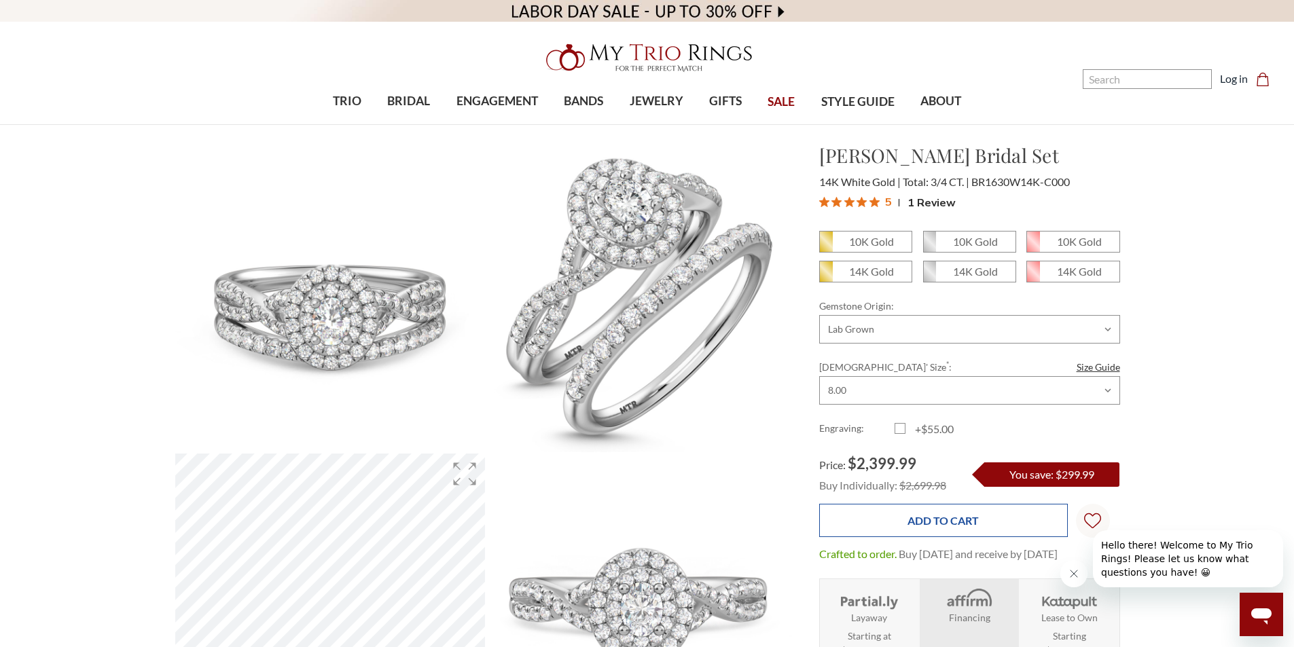
click at [945, 519] on input "Add to Cart" at bounding box center [943, 520] width 249 height 33
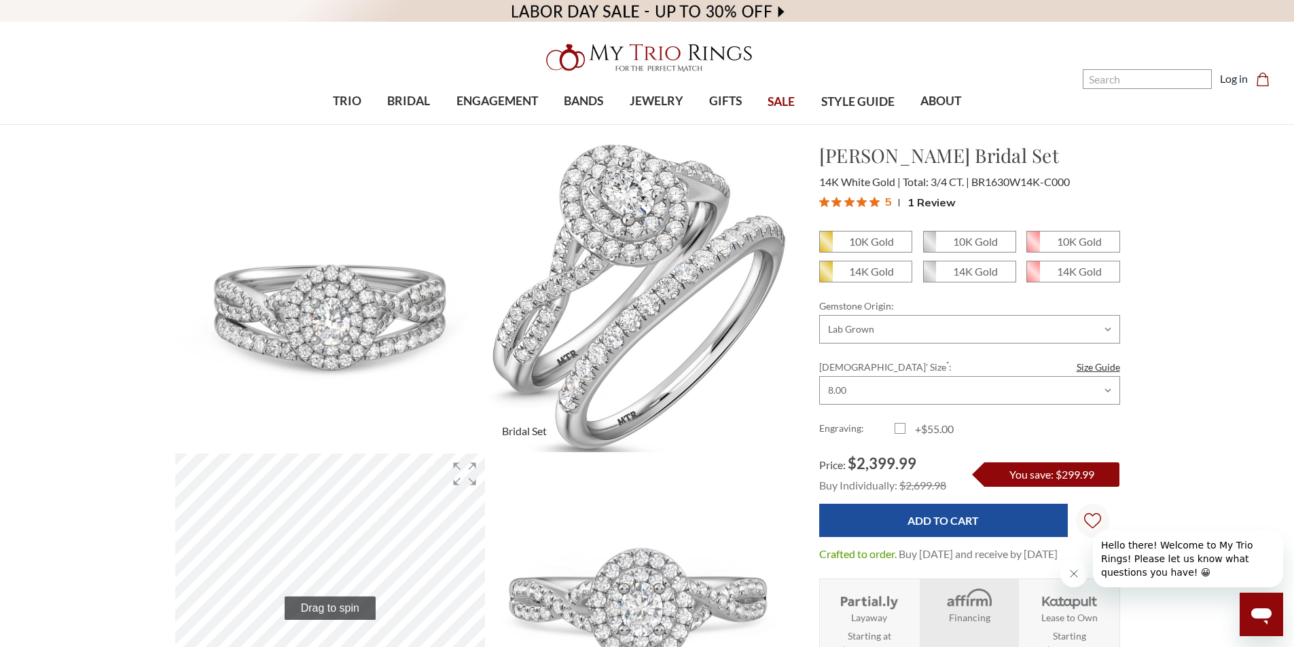
click at [656, 275] on img at bounding box center [641, 296] width 341 height 341
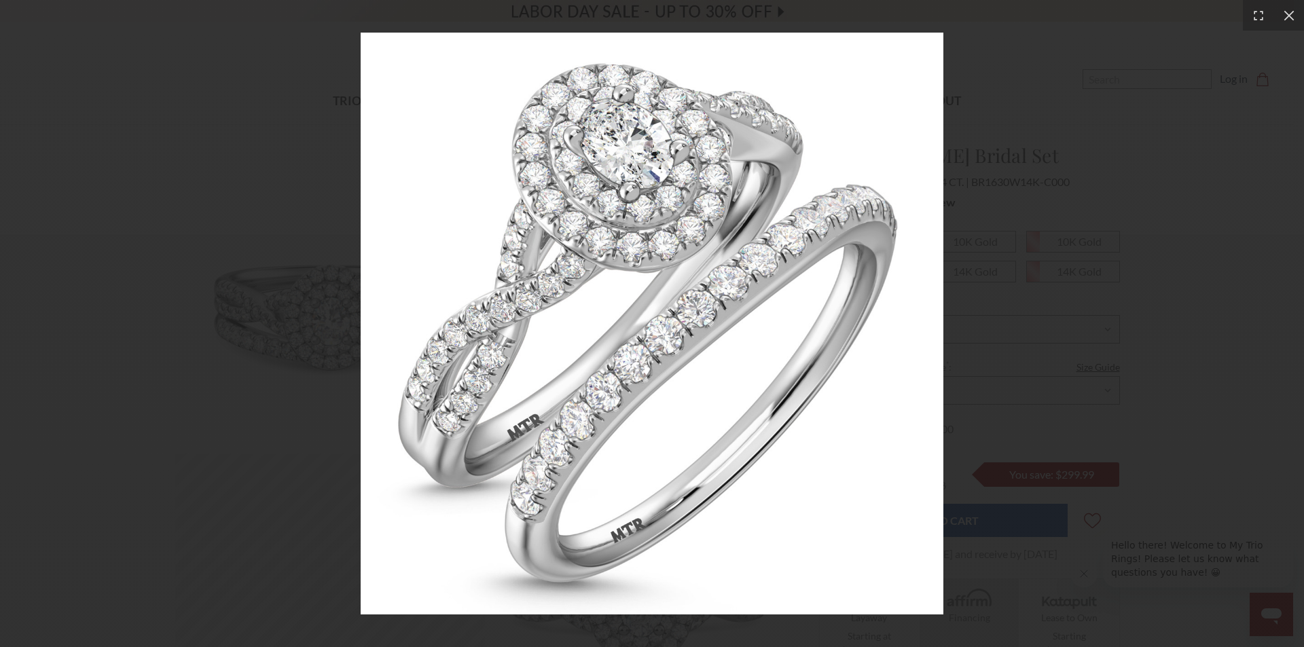
click at [629, 196] on img at bounding box center [652, 324] width 583 height 583
click at [854, 223] on img at bounding box center [652, 324] width 583 height 583
click at [1293, 12] on icon at bounding box center [1289, 16] width 14 height 14
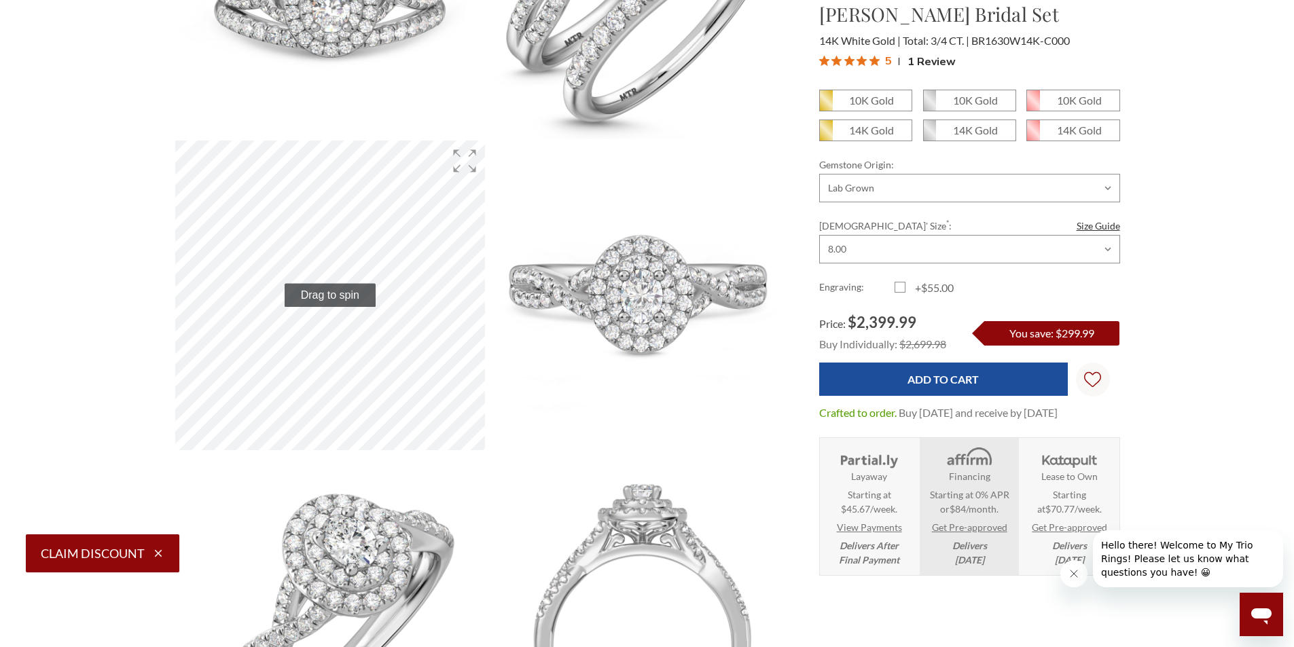
click at [116, 547] on button "Claim Discount" at bounding box center [102, 553] width 153 height 38
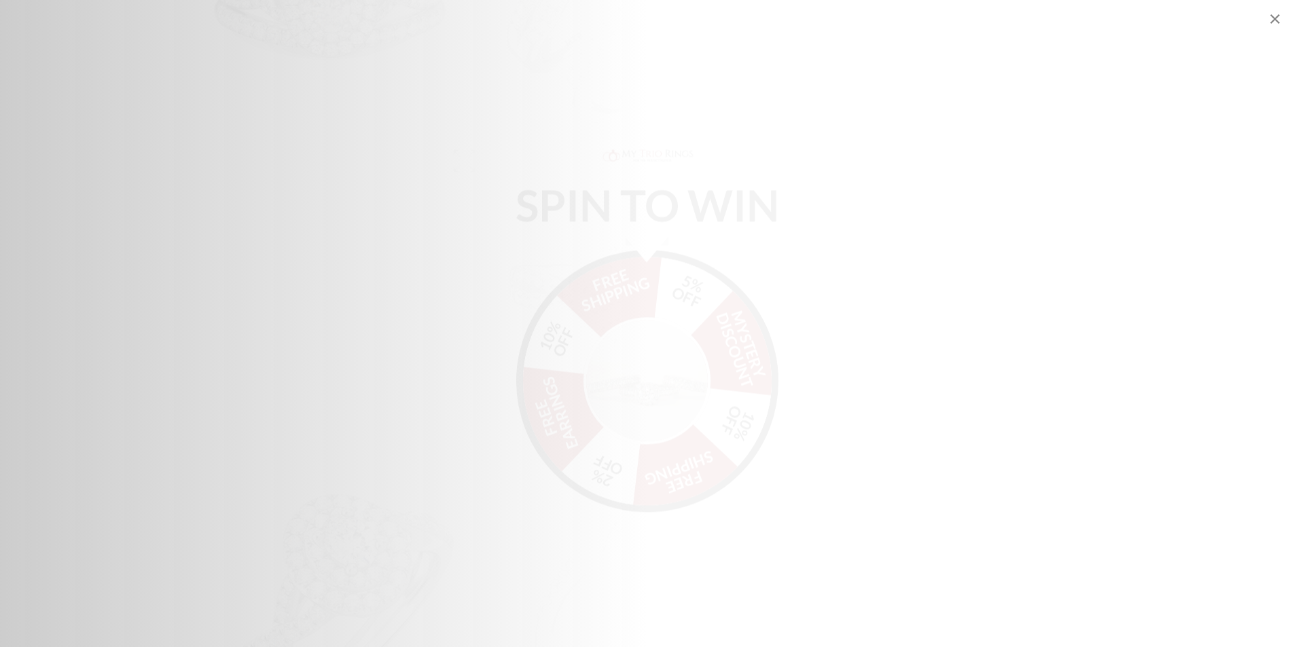
click at [661, 345] on img "Alia popup" at bounding box center [647, 374] width 128 height 128
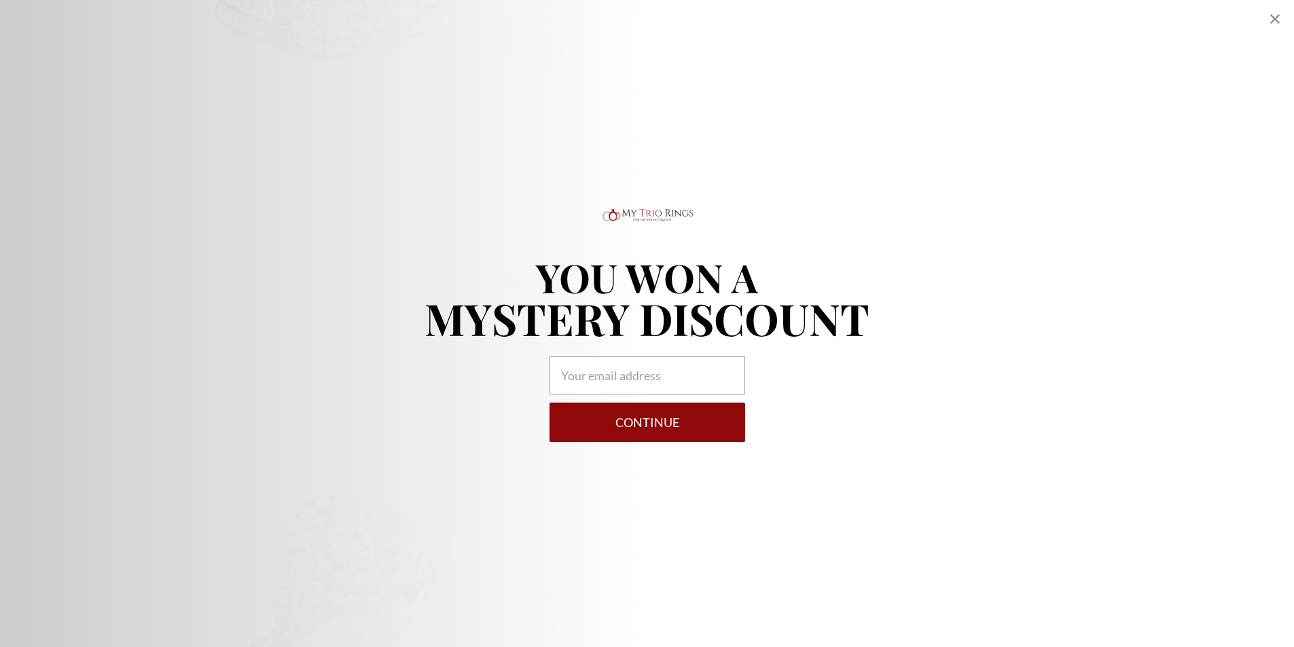
click at [1276, 19] on icon "Close popup" at bounding box center [1274, 19] width 16 height 16
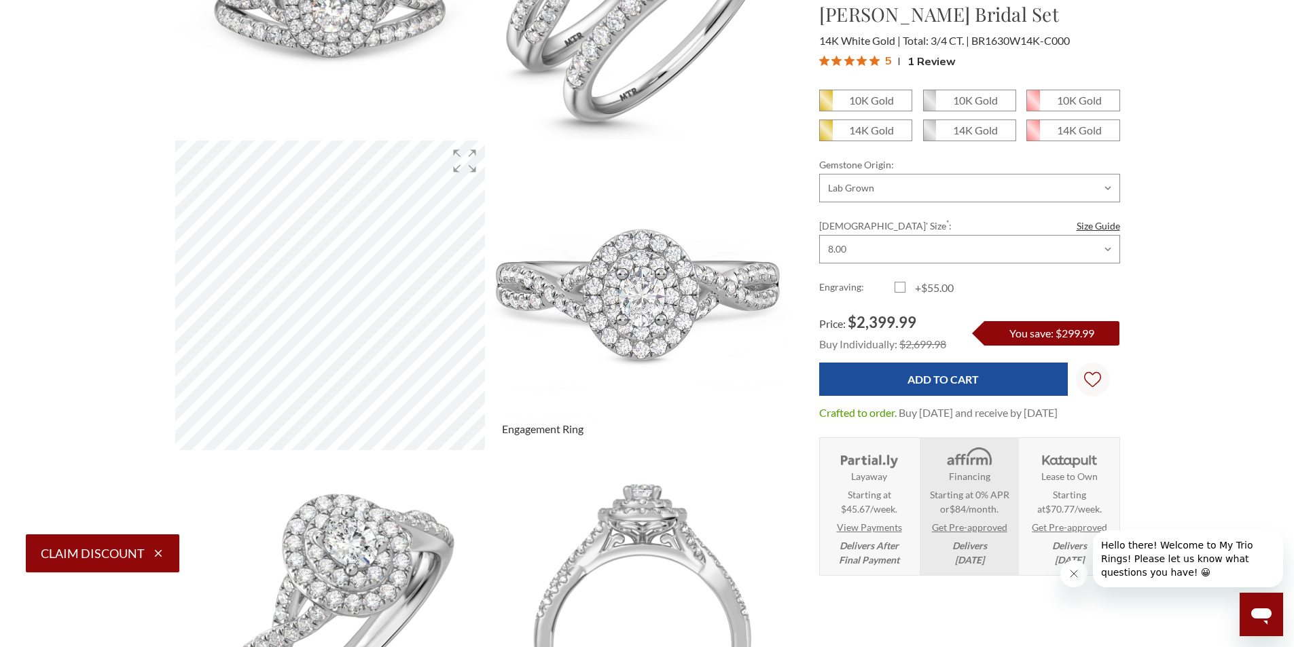
click at [616, 279] on img at bounding box center [641, 295] width 341 height 341
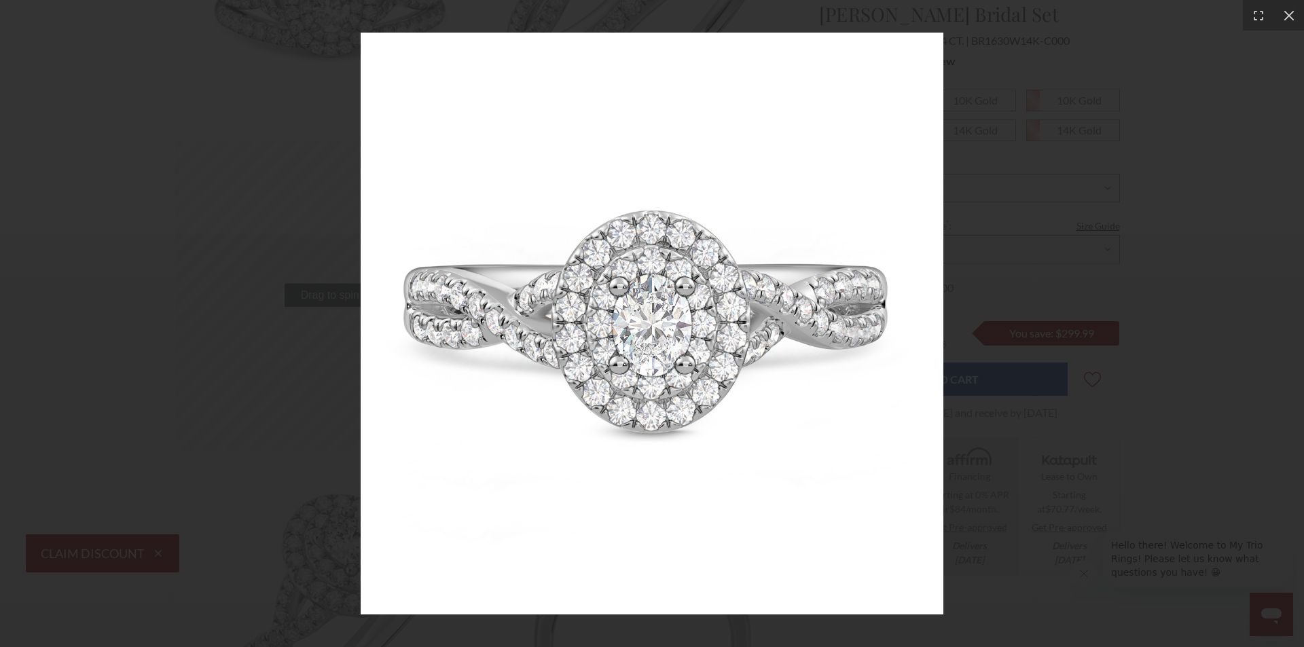
click at [1016, 131] on div at bounding box center [652, 323] width 1304 height 647
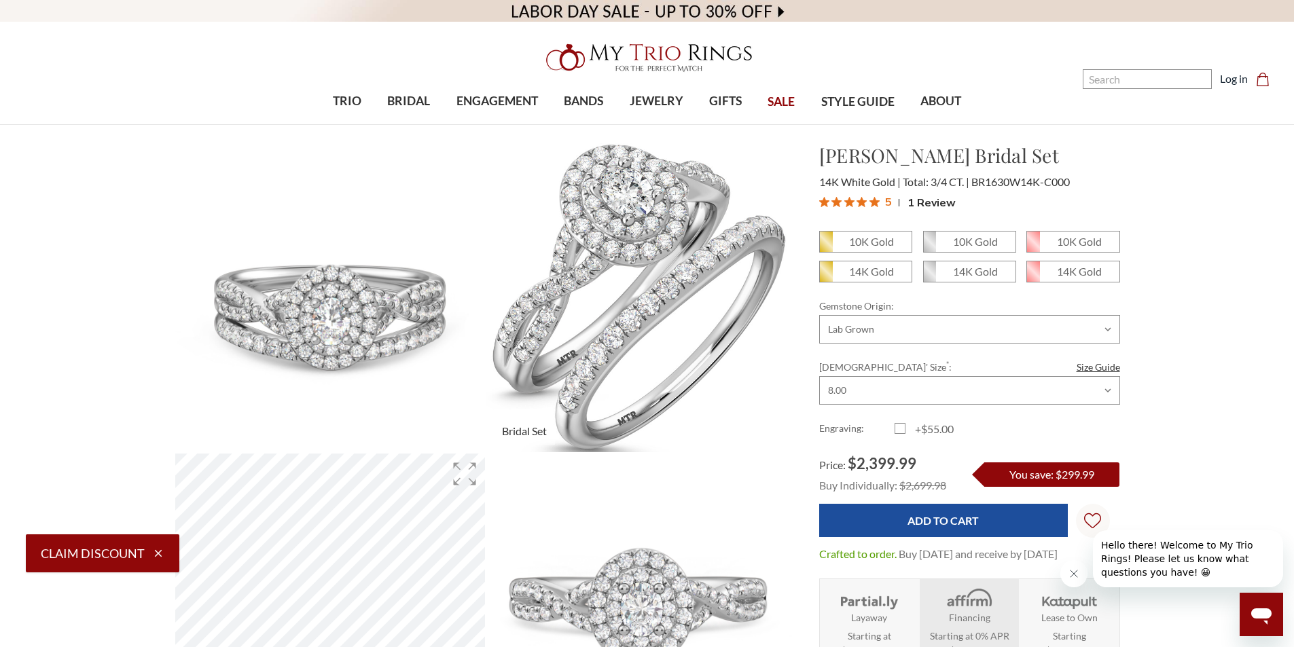
click at [619, 236] on img at bounding box center [641, 296] width 341 height 341
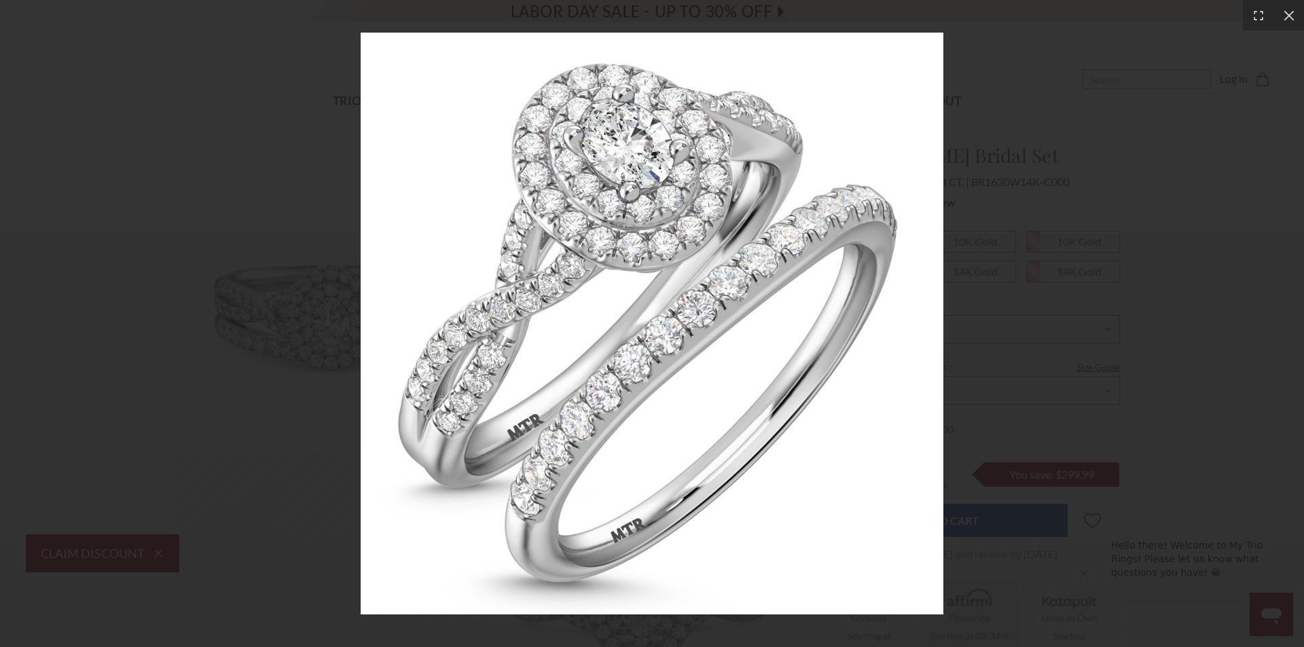
click at [1040, 307] on div at bounding box center [652, 323] width 1304 height 647
click at [1286, 18] on icon at bounding box center [1288, 15] width 10 height 10
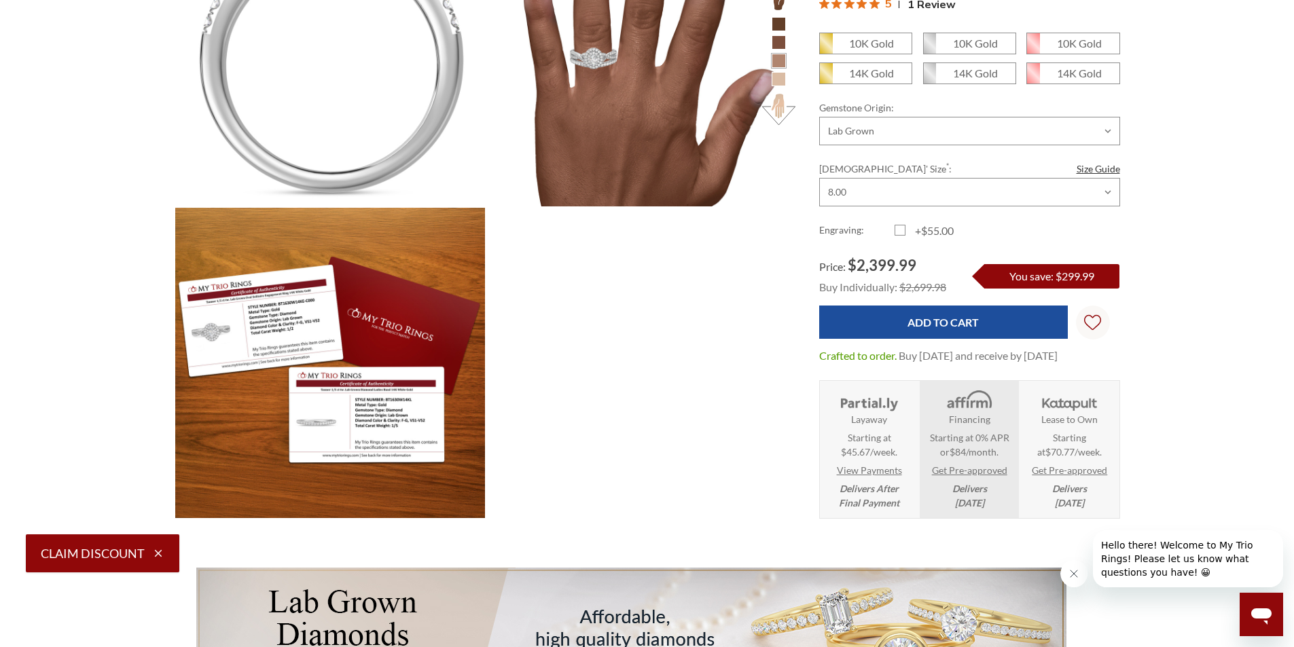
scroll to position [1023, 0]
